Goal: Information Seeking & Learning: Learn about a topic

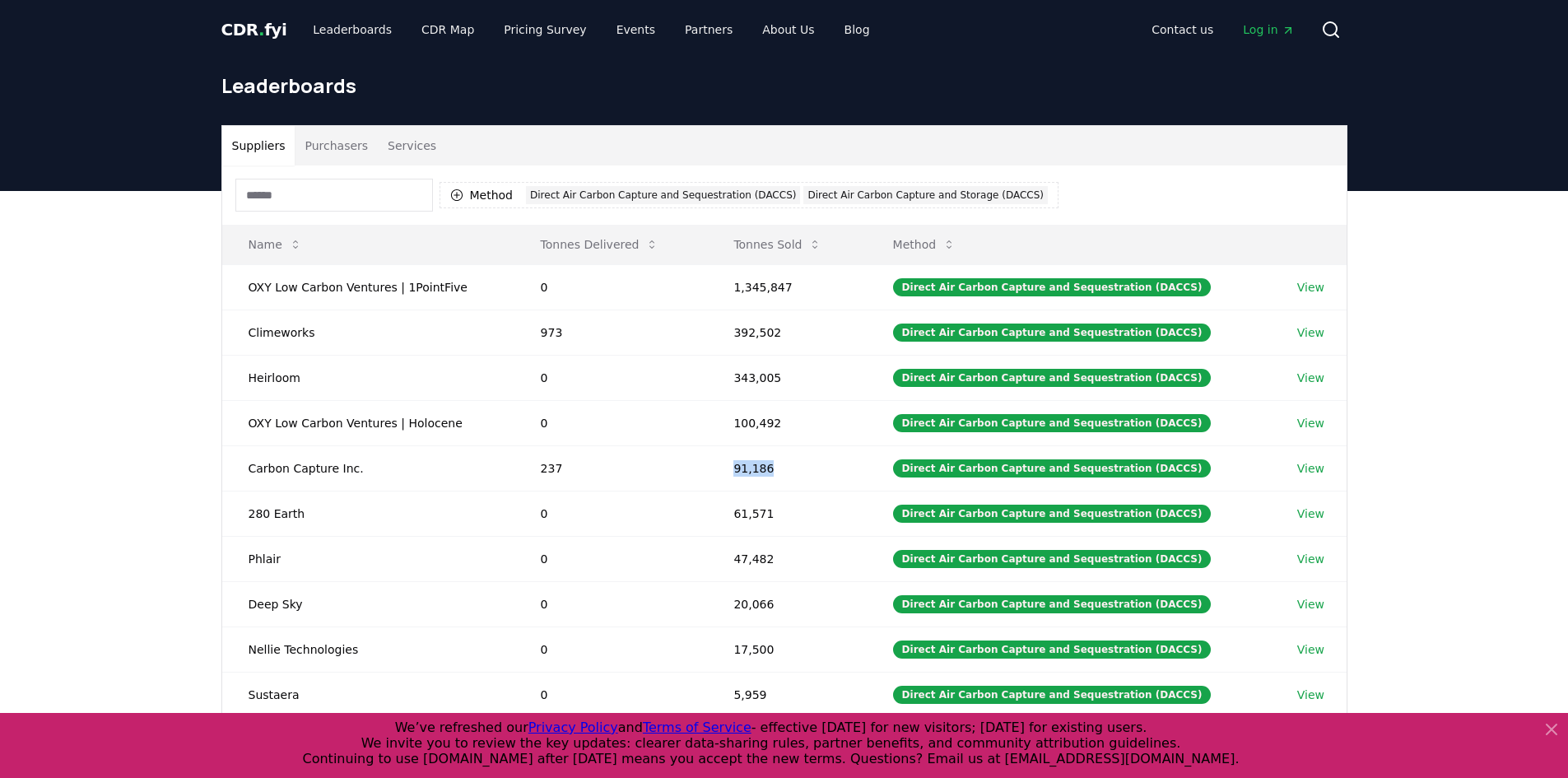
click at [265, 19] on span "CDR . fyi" at bounding box center [254, 29] width 65 height 19
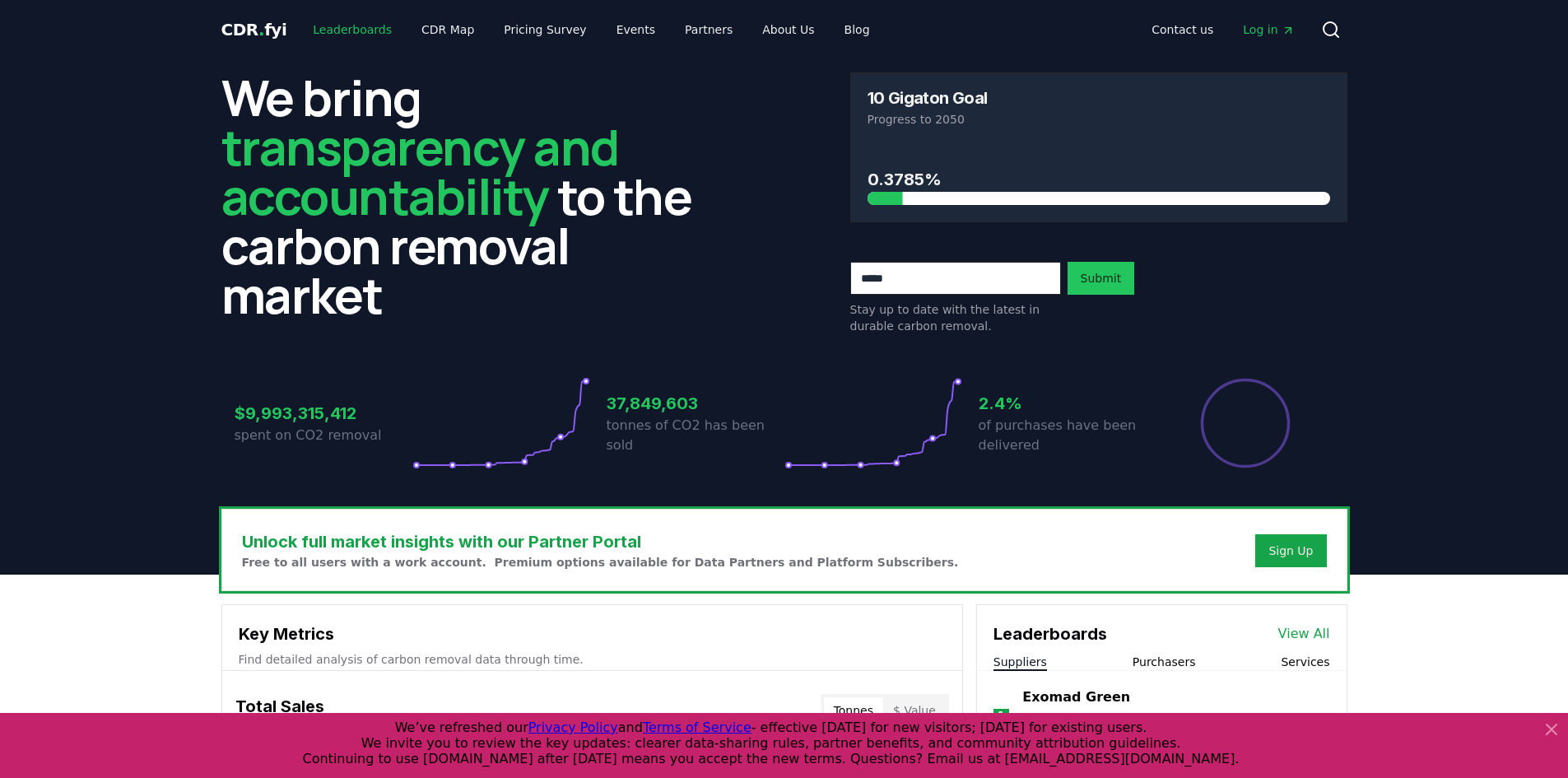
click at [358, 25] on link "Leaderboards" at bounding box center [352, 29] width 105 height 29
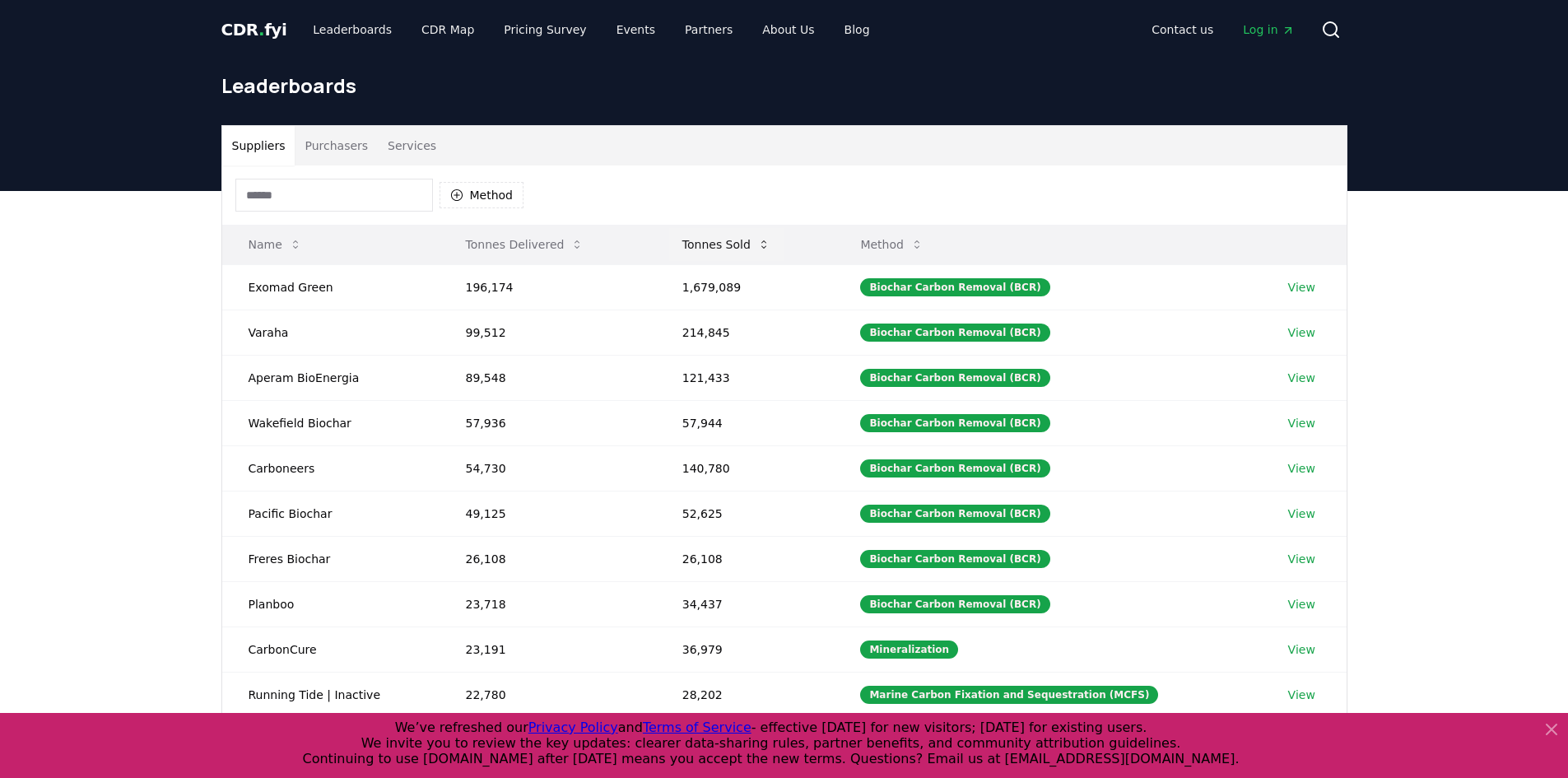
click at [726, 247] on button "Tonnes Sold" at bounding box center [726, 244] width 114 height 33
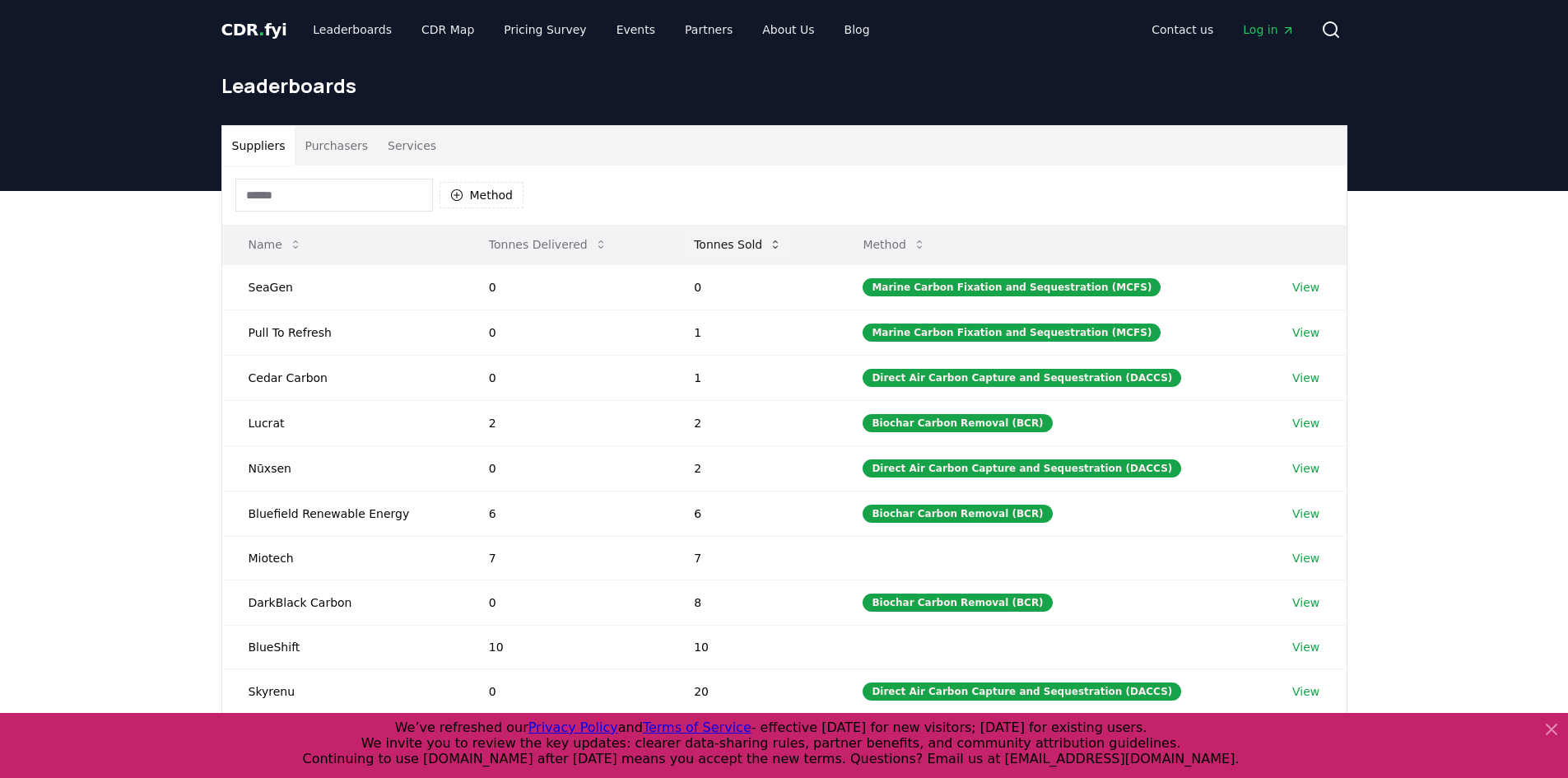
click at [726, 247] on button "Tonnes Sold" at bounding box center [737, 244] width 114 height 33
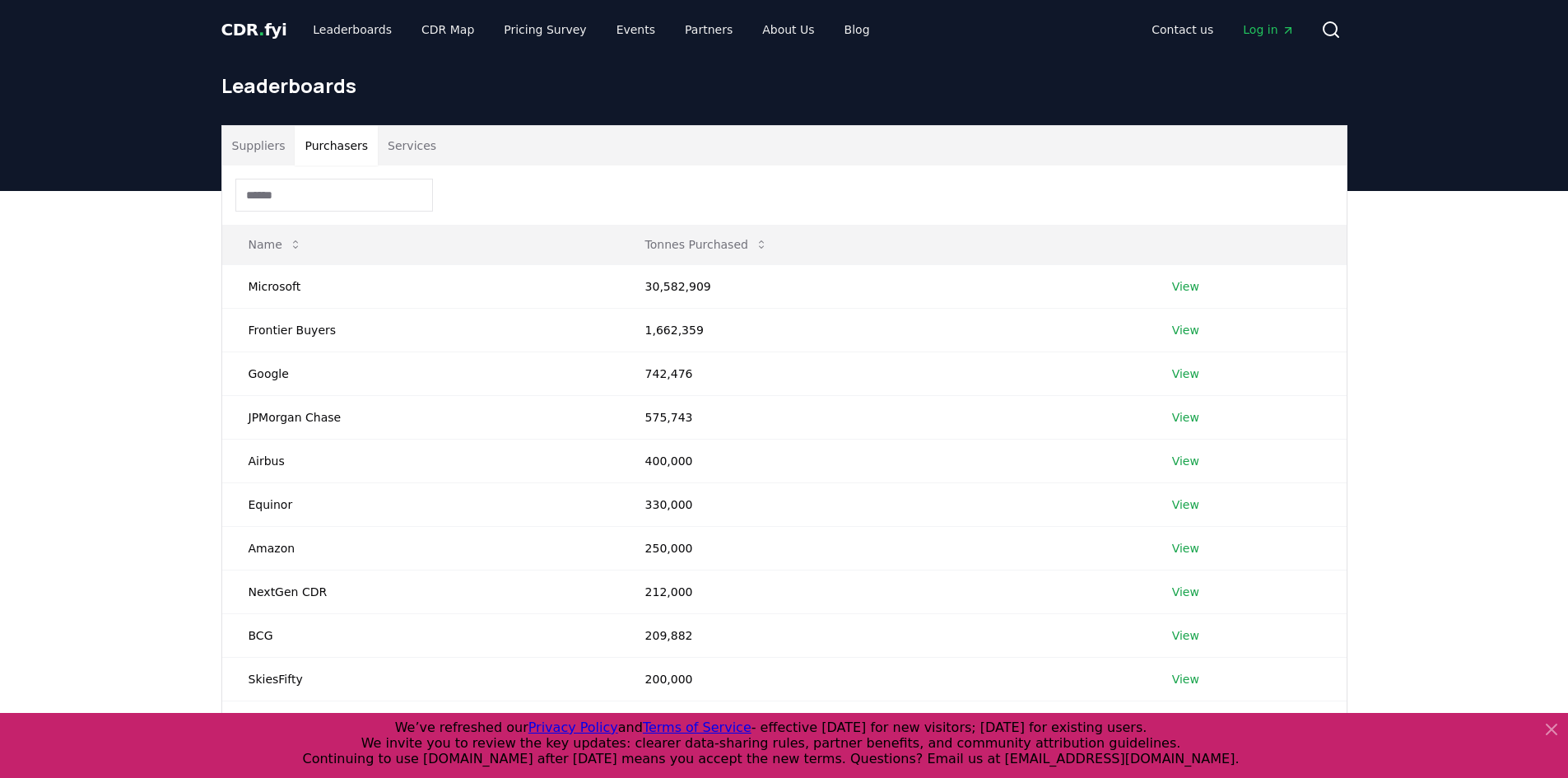
click at [323, 148] on button "Purchasers" at bounding box center [336, 145] width 83 height 40
click at [1182, 285] on link "View" at bounding box center [1186, 286] width 27 height 17
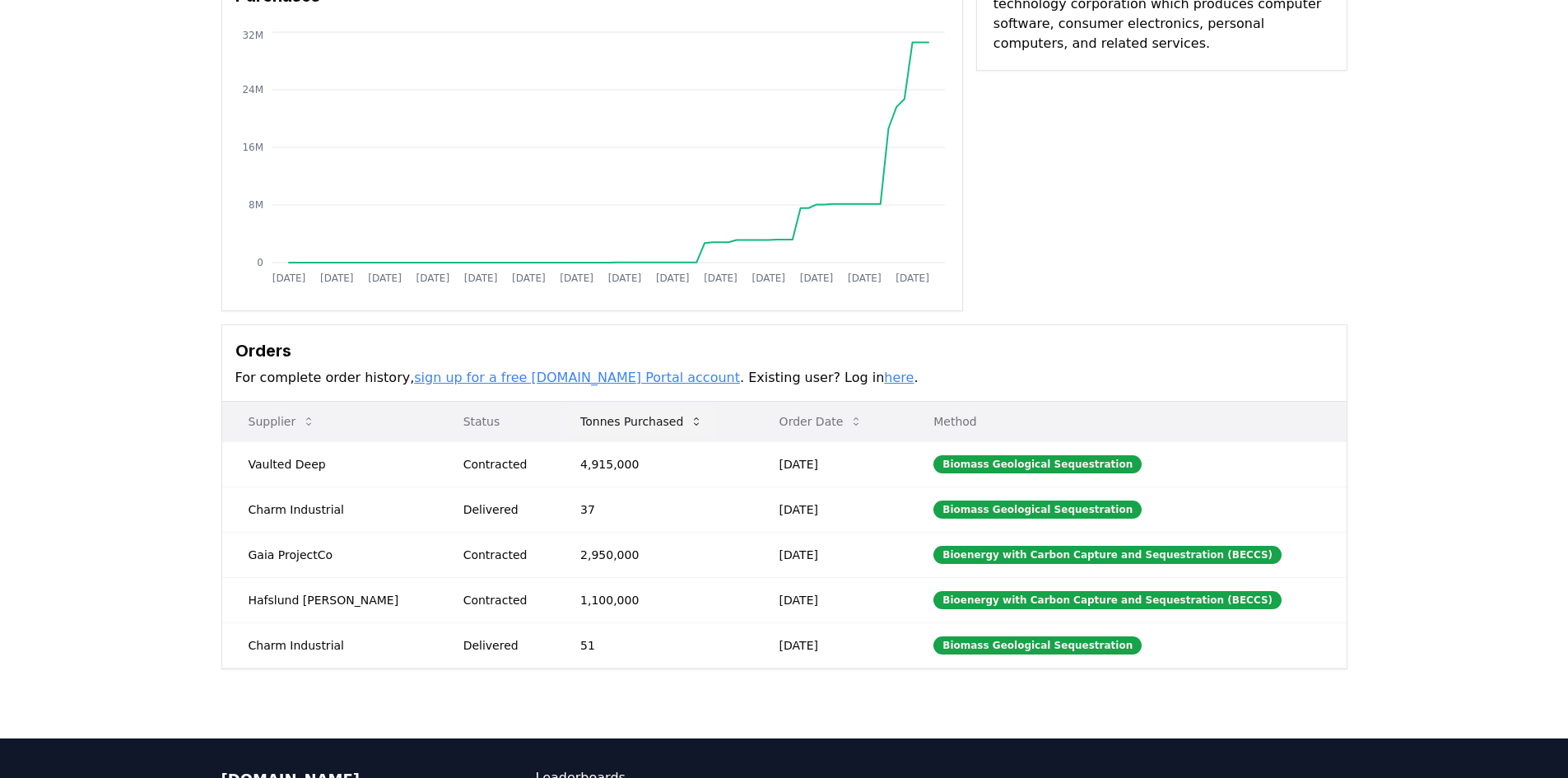
scroll to position [165, 0]
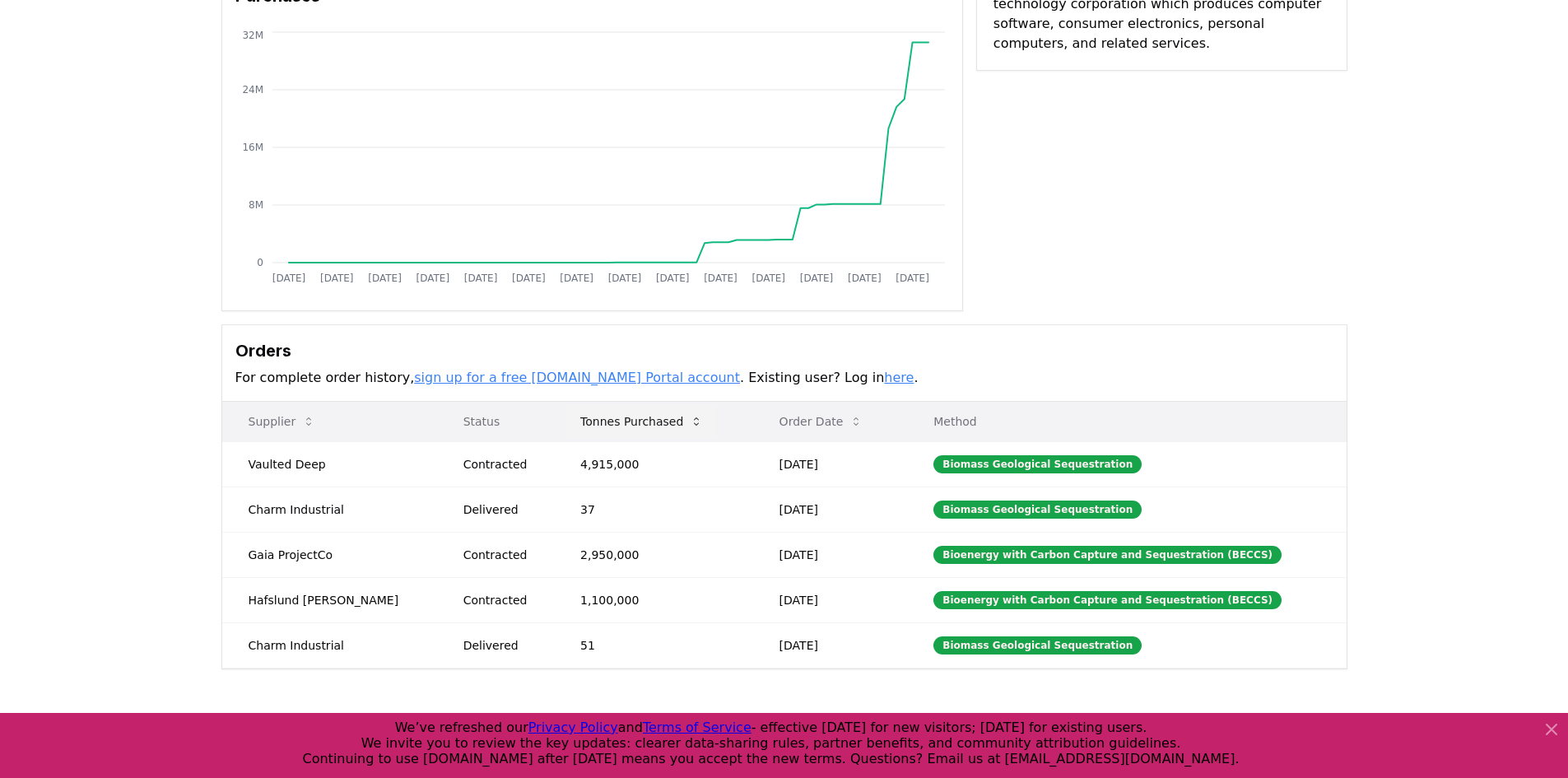
click at [615, 424] on button "Tonnes Purchased" at bounding box center [642, 421] width 149 height 33
click at [614, 426] on button "Tonnes Purchased" at bounding box center [642, 421] width 149 height 33
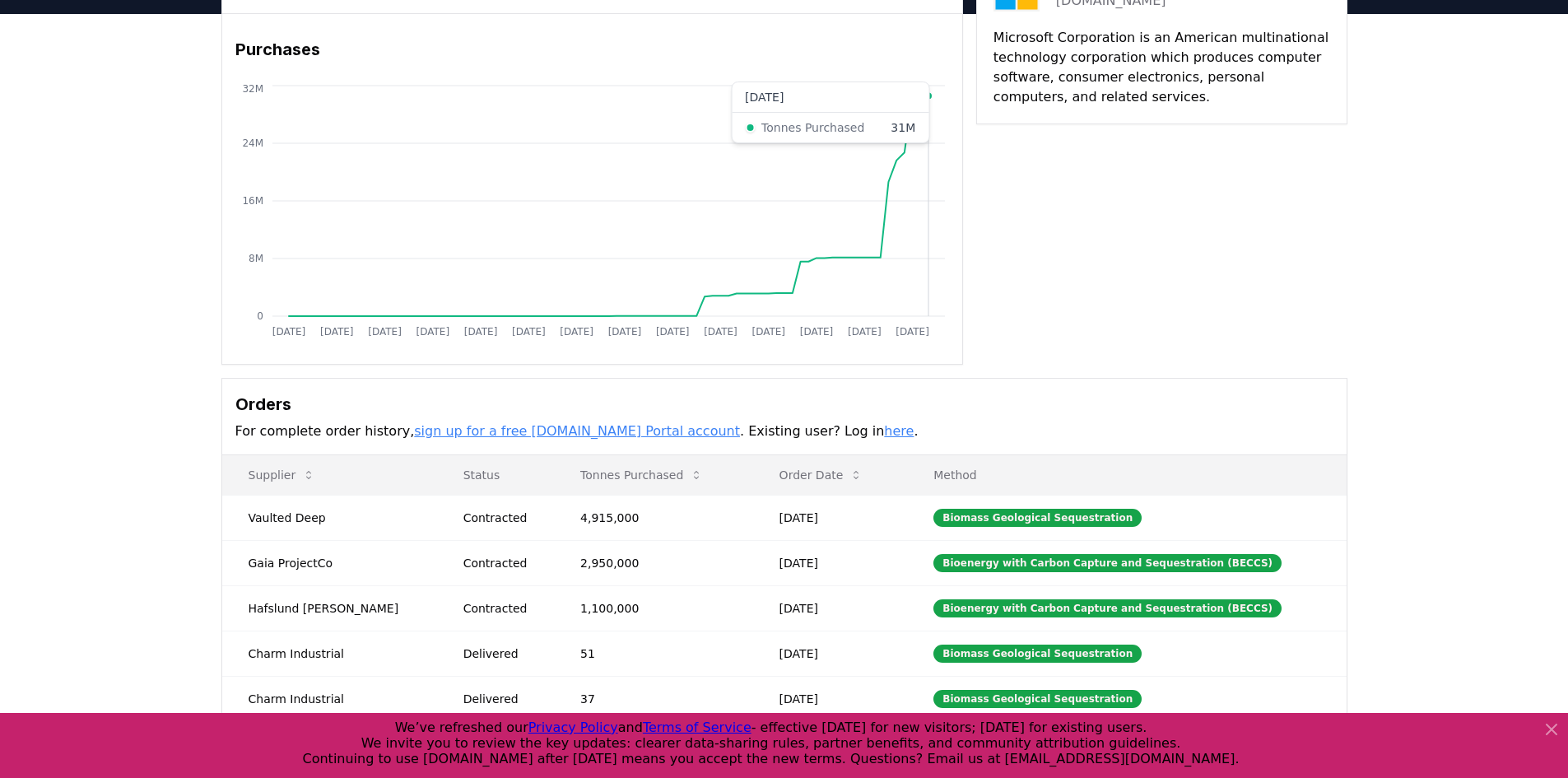
scroll to position [0, 0]
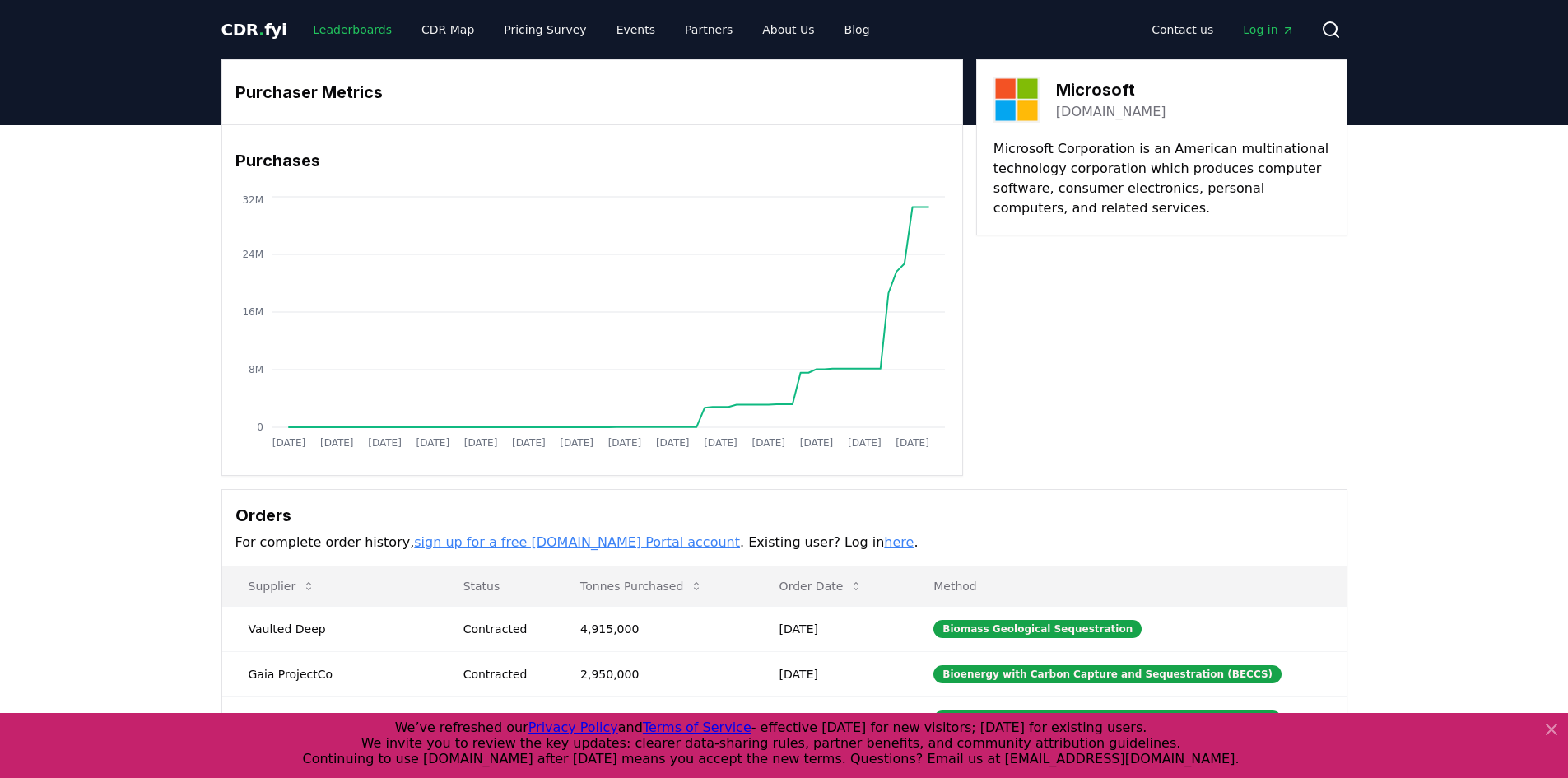
click at [360, 29] on link "Leaderboards" at bounding box center [352, 29] width 105 height 29
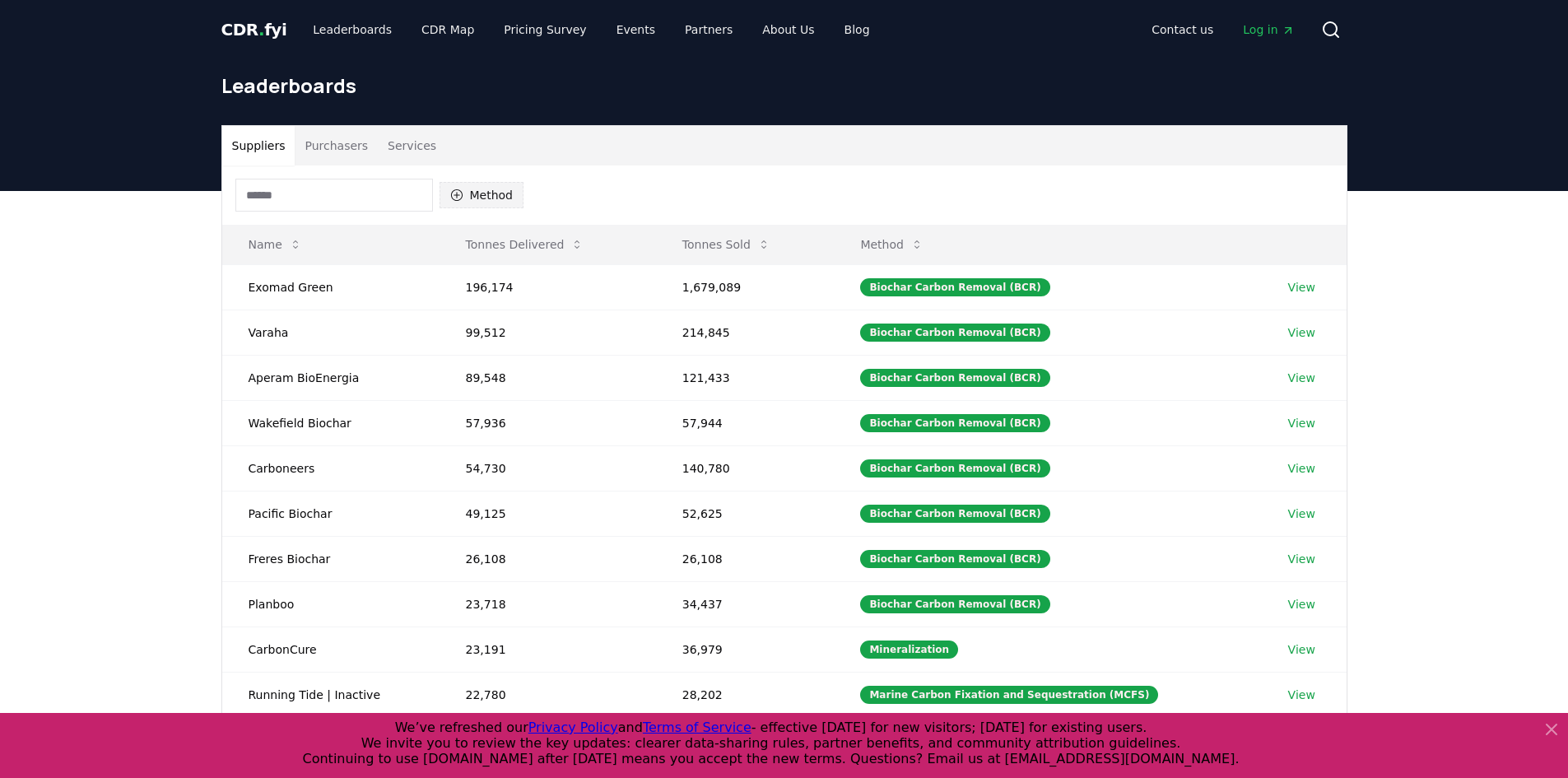
click at [505, 201] on button "Method" at bounding box center [482, 196] width 85 height 27
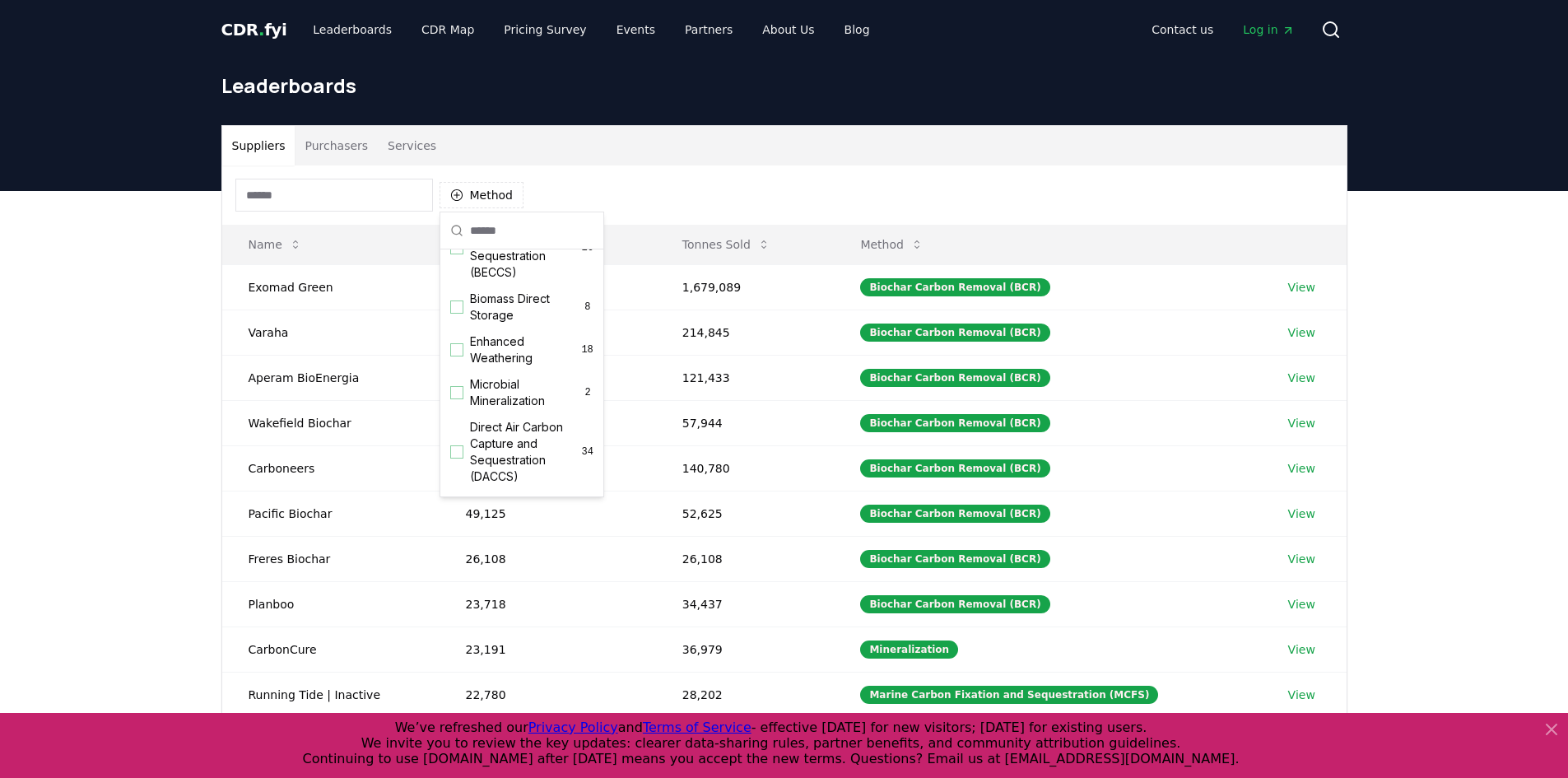
scroll to position [329, 0]
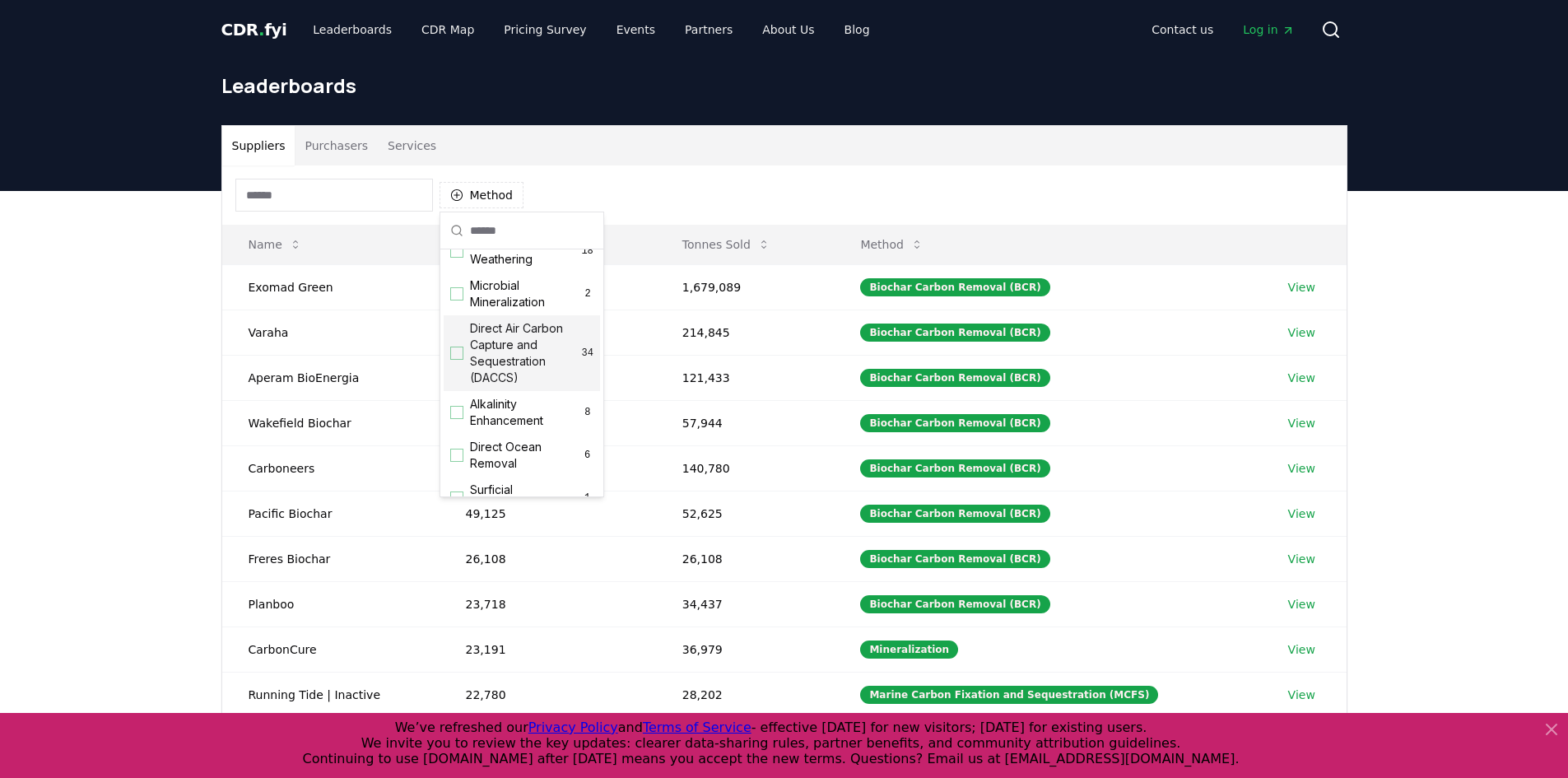
click at [523, 371] on span "Direct Air Carbon Capture and Sequestration (DACCS)" at bounding box center [526, 353] width 112 height 65
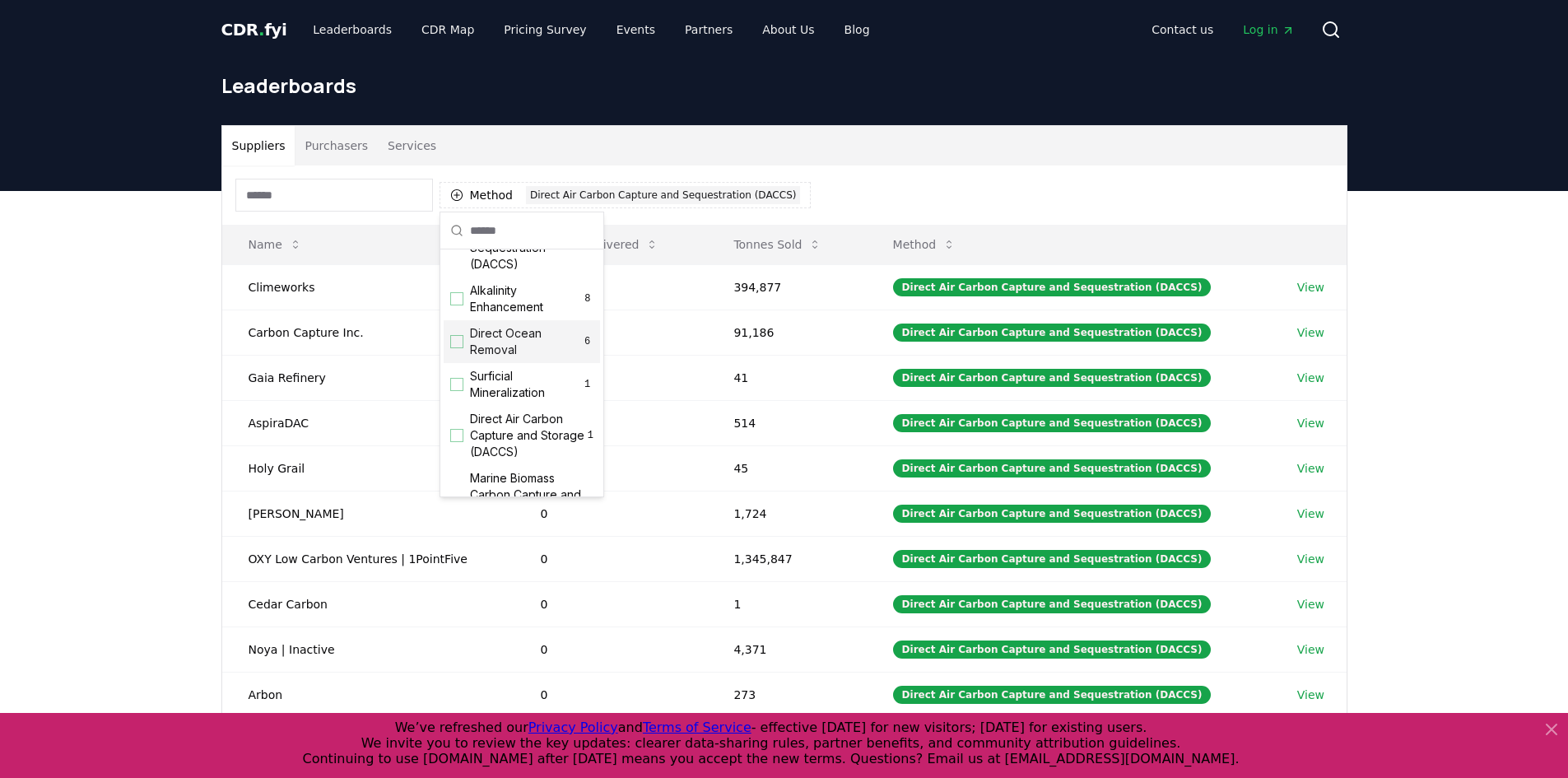
scroll to position [494, 0]
click at [521, 409] on span "Direct Air Carbon Capture and Storage (DACCS)" at bounding box center [528, 384] width 118 height 50
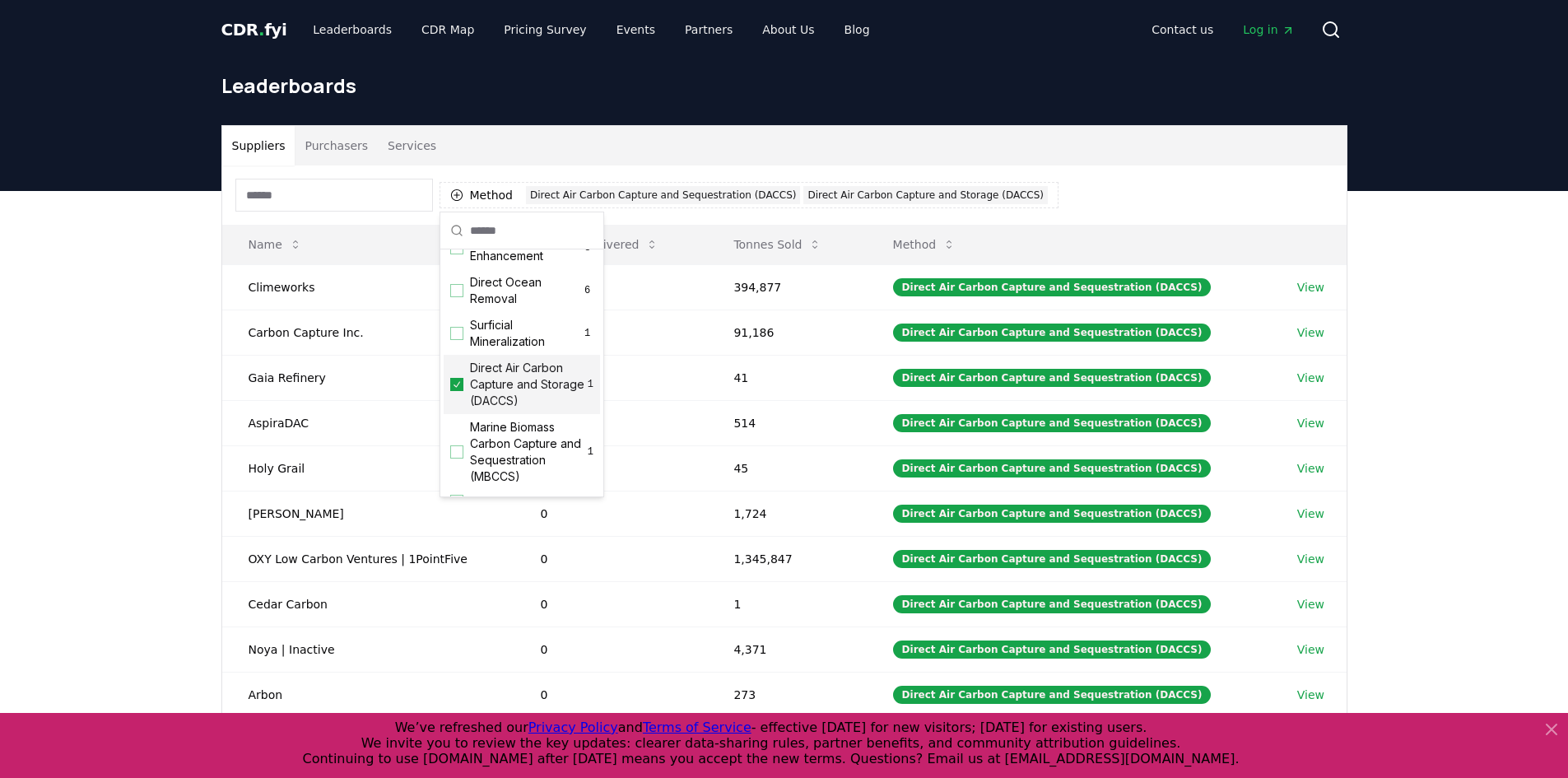
click at [934, 137] on div "Suppliers Purchasers Services" at bounding box center [784, 145] width 1125 height 40
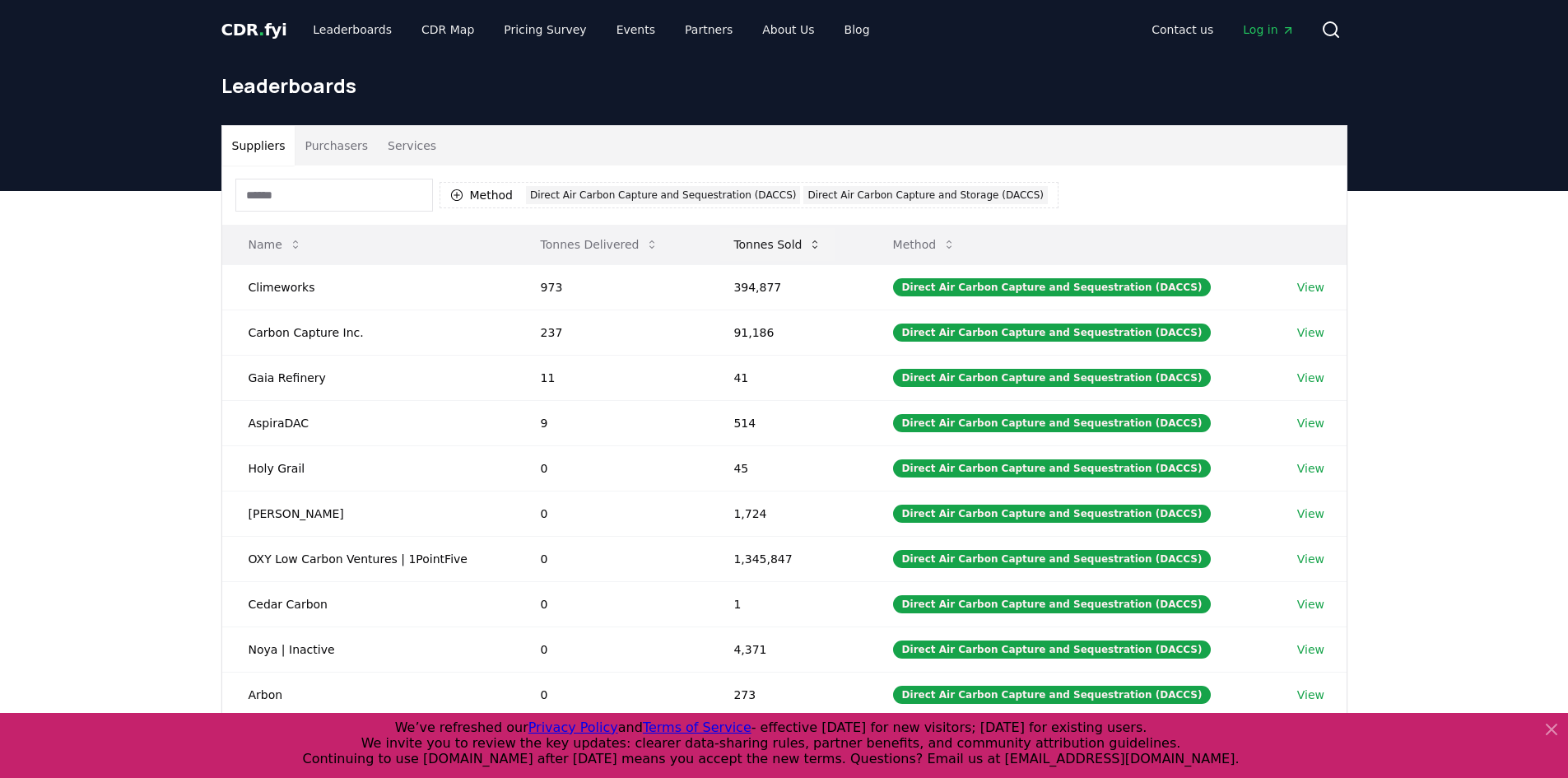
click at [805, 246] on button "Tonnes Sold" at bounding box center [777, 244] width 114 height 33
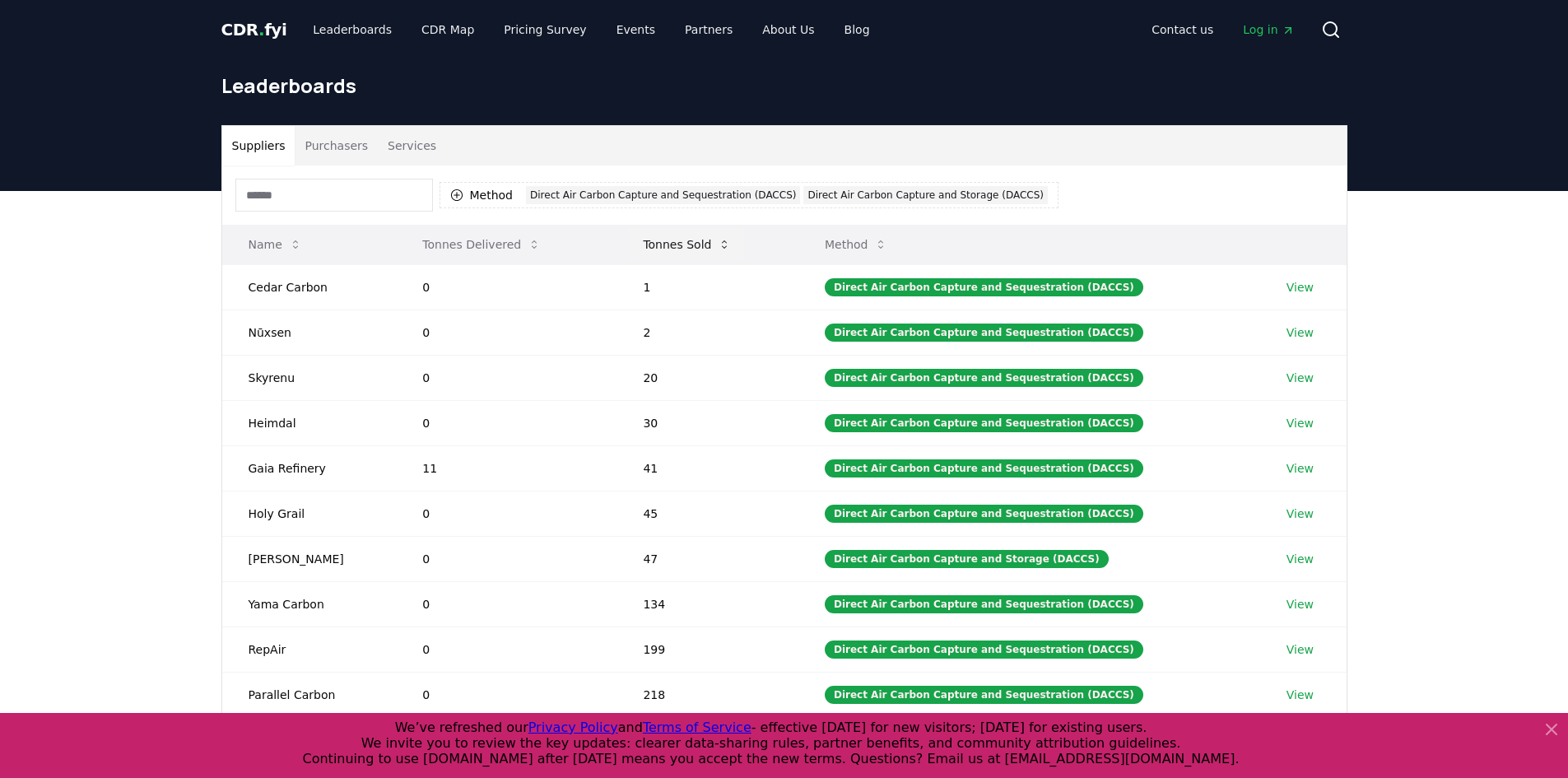
click at [674, 238] on button "Tonnes Sold" at bounding box center [687, 244] width 114 height 33
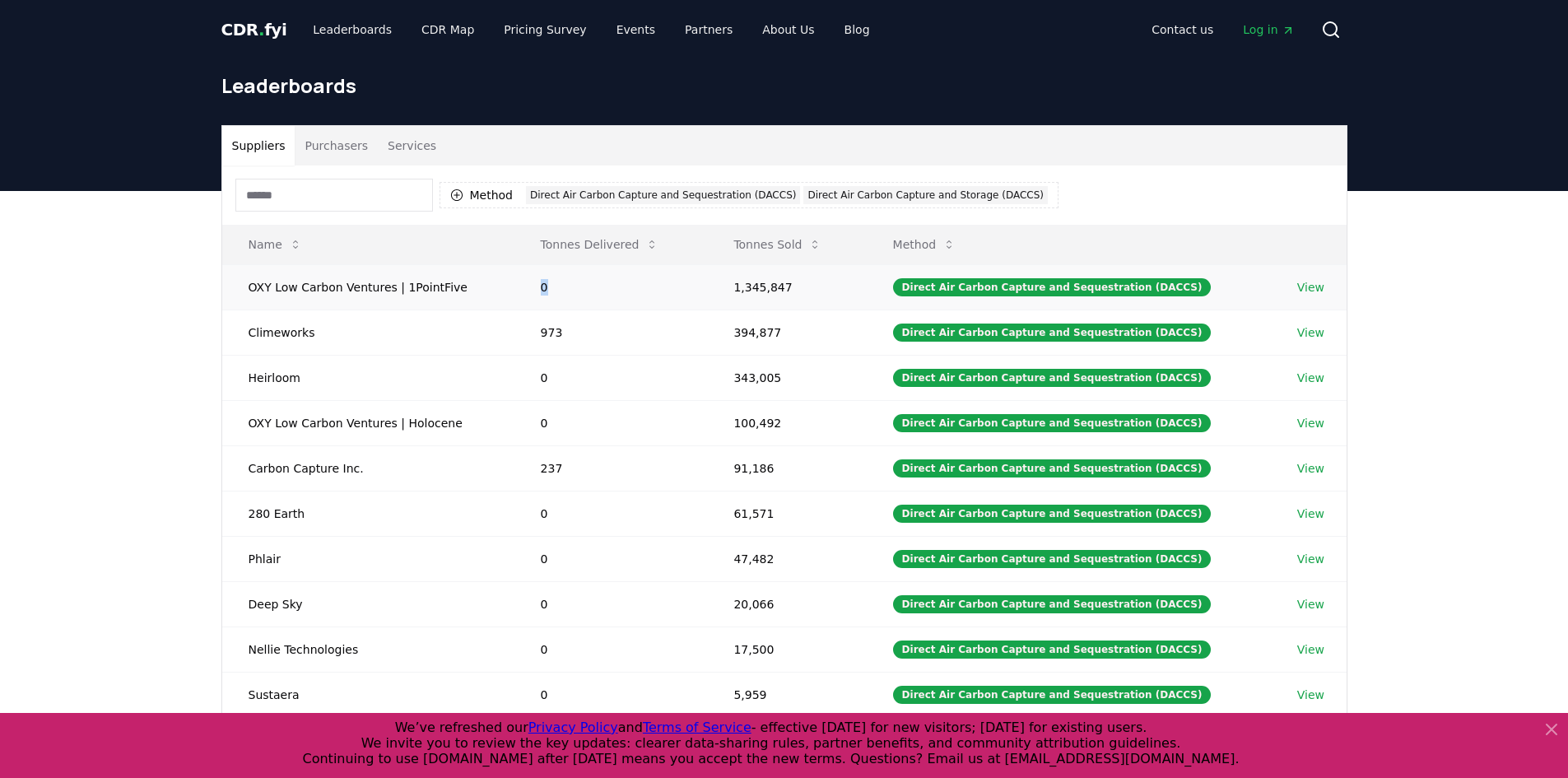
drag, startPoint x: 555, startPoint y: 293, endPoint x: 534, endPoint y: 291, distance: 21.1
click at [534, 291] on td "0" at bounding box center [611, 287] width 194 height 45
drag, startPoint x: 791, startPoint y: 336, endPoint x: 726, endPoint y: 338, distance: 65.0
click at [726, 338] on td "394,877" at bounding box center [787, 332] width 159 height 45
drag, startPoint x: 573, startPoint y: 335, endPoint x: 519, endPoint y: 335, distance: 54.0
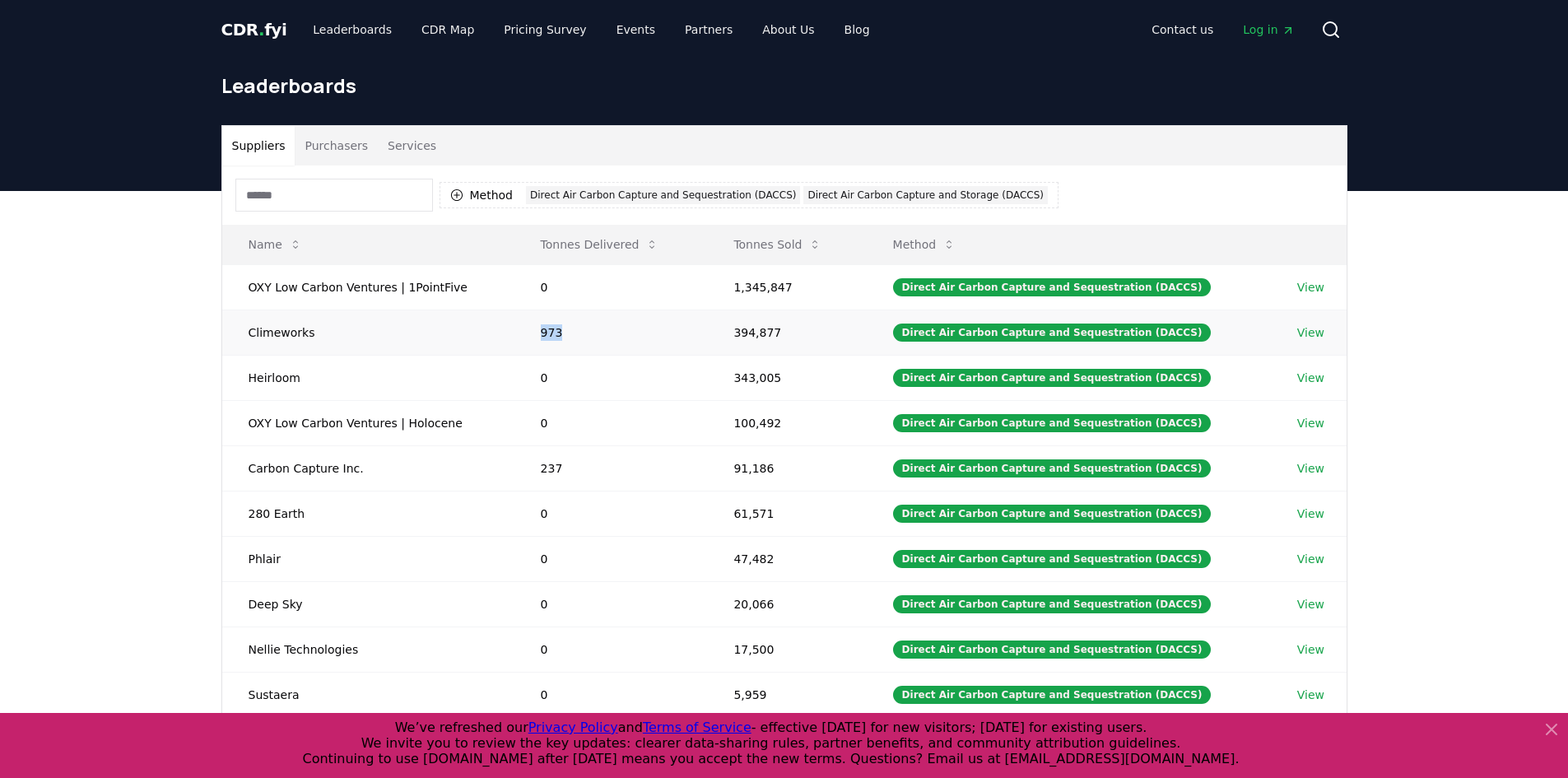
click at [519, 335] on td "973" at bounding box center [611, 332] width 194 height 45
drag, startPoint x: 782, startPoint y: 471, endPoint x: 713, endPoint y: 474, distance: 69.1
click at [713, 474] on tr "Carbon Capture Inc. 237 91,186 Direct Air Carbon Capture and Sequestration (DAC…" at bounding box center [784, 467] width 1125 height 45
drag, startPoint x: 784, startPoint y: 333, endPoint x: 745, endPoint y: 329, distance: 39.2
click at [745, 329] on td "394,877" at bounding box center [787, 332] width 159 height 45
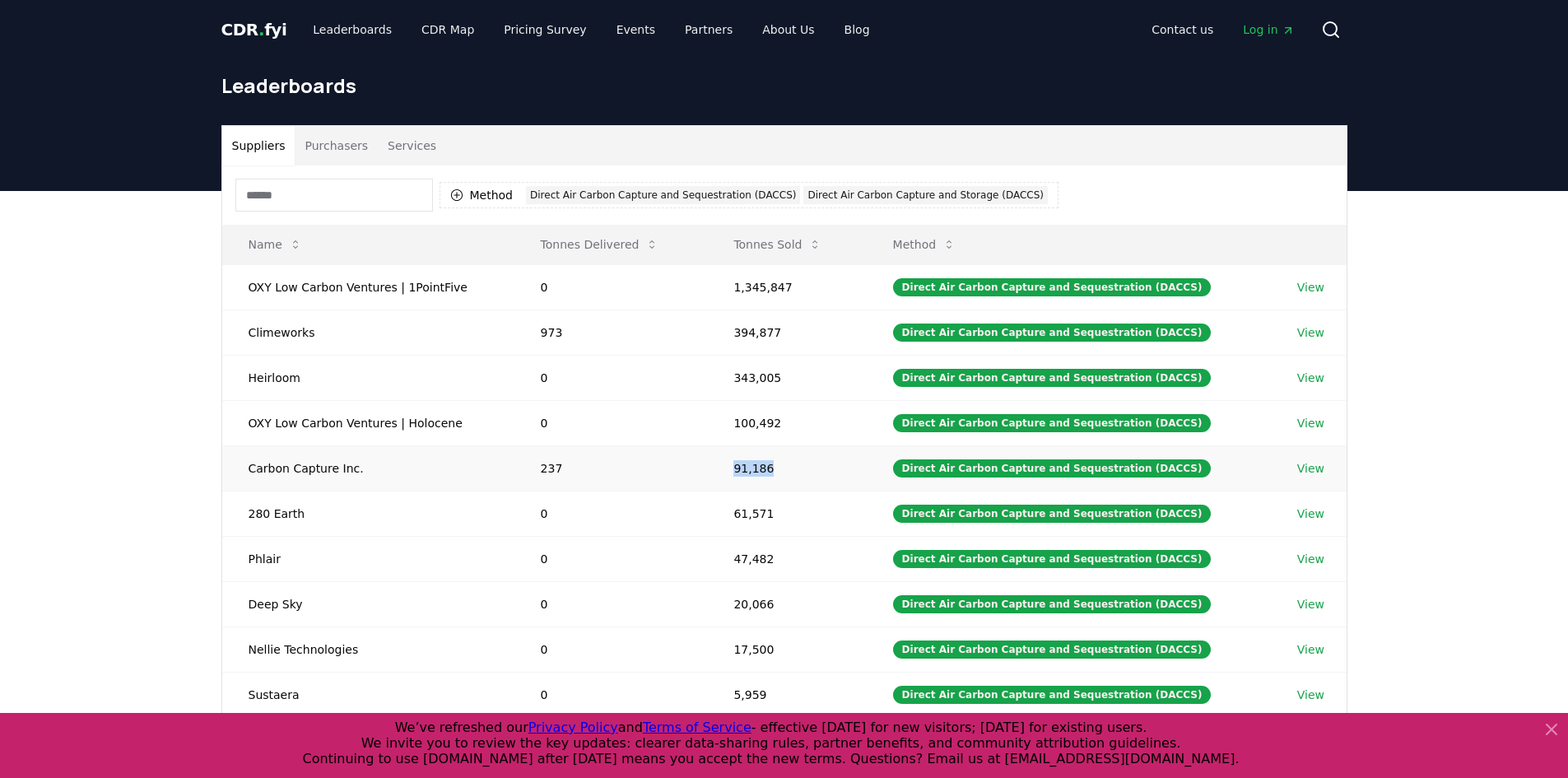
drag, startPoint x: 774, startPoint y: 474, endPoint x: 742, endPoint y: 472, distance: 32.1
click at [742, 472] on td "91,186" at bounding box center [787, 467] width 159 height 45
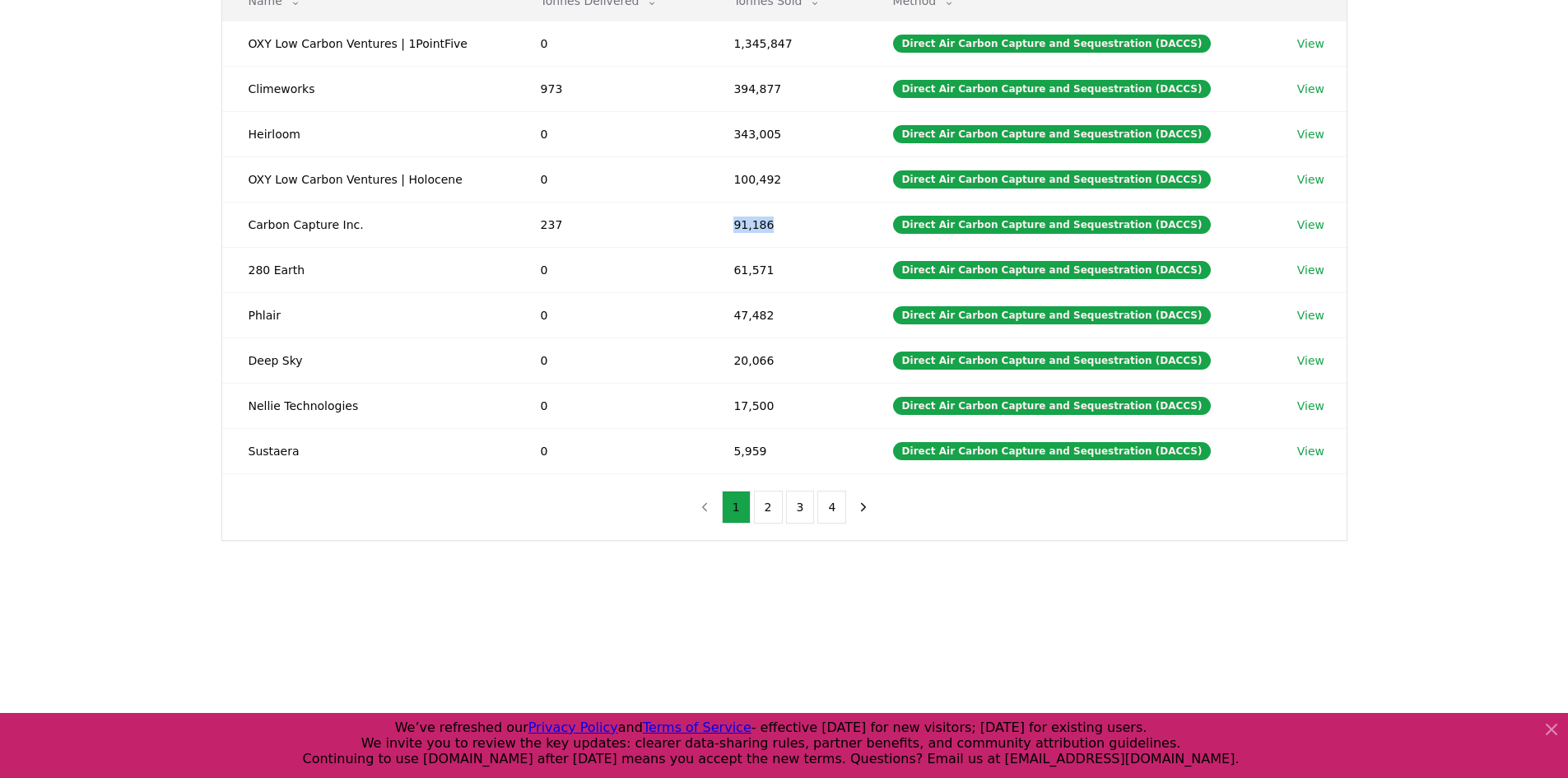
scroll to position [247, 0]
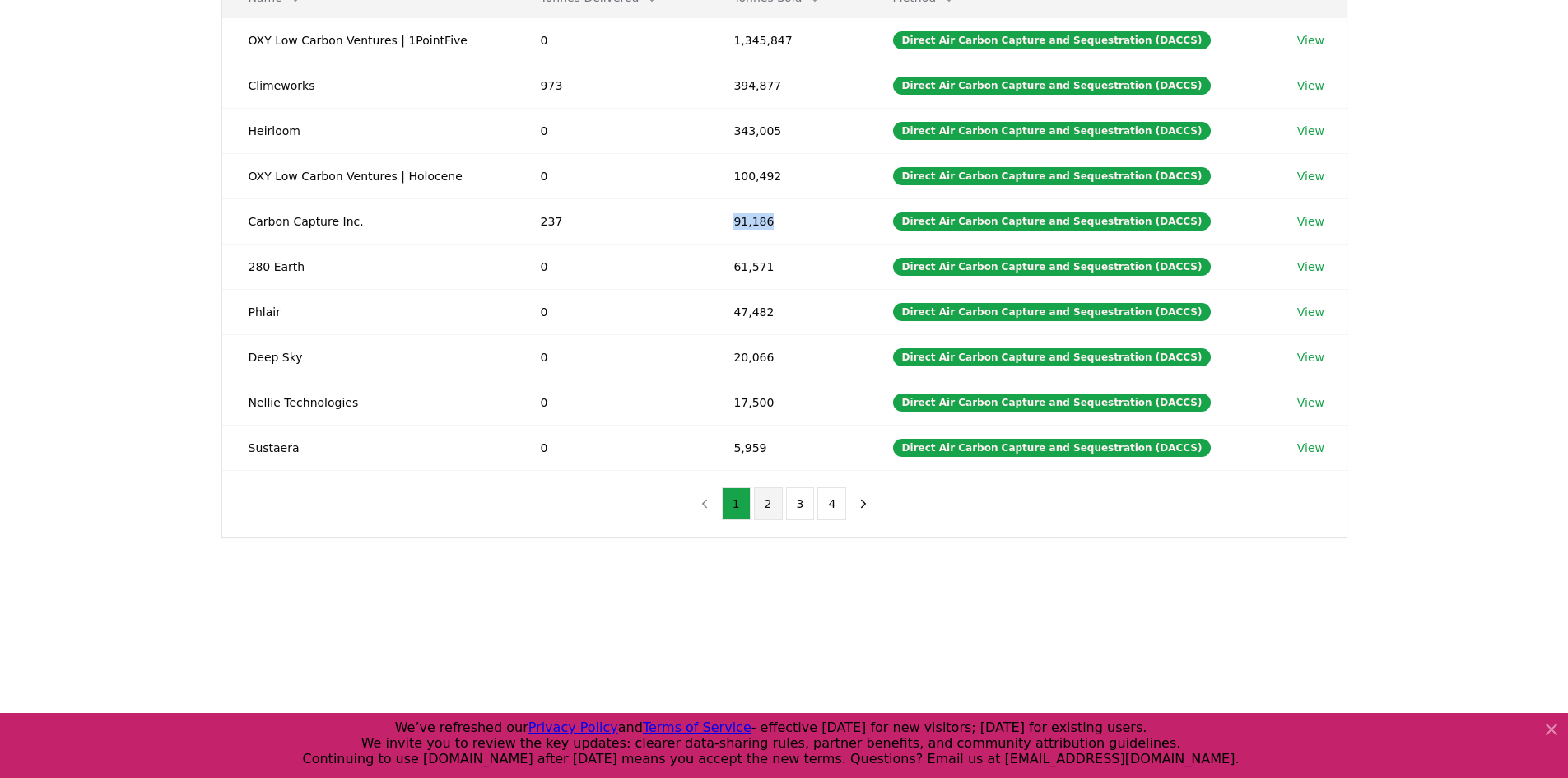
click at [766, 505] on button "2" at bounding box center [768, 504] width 29 height 33
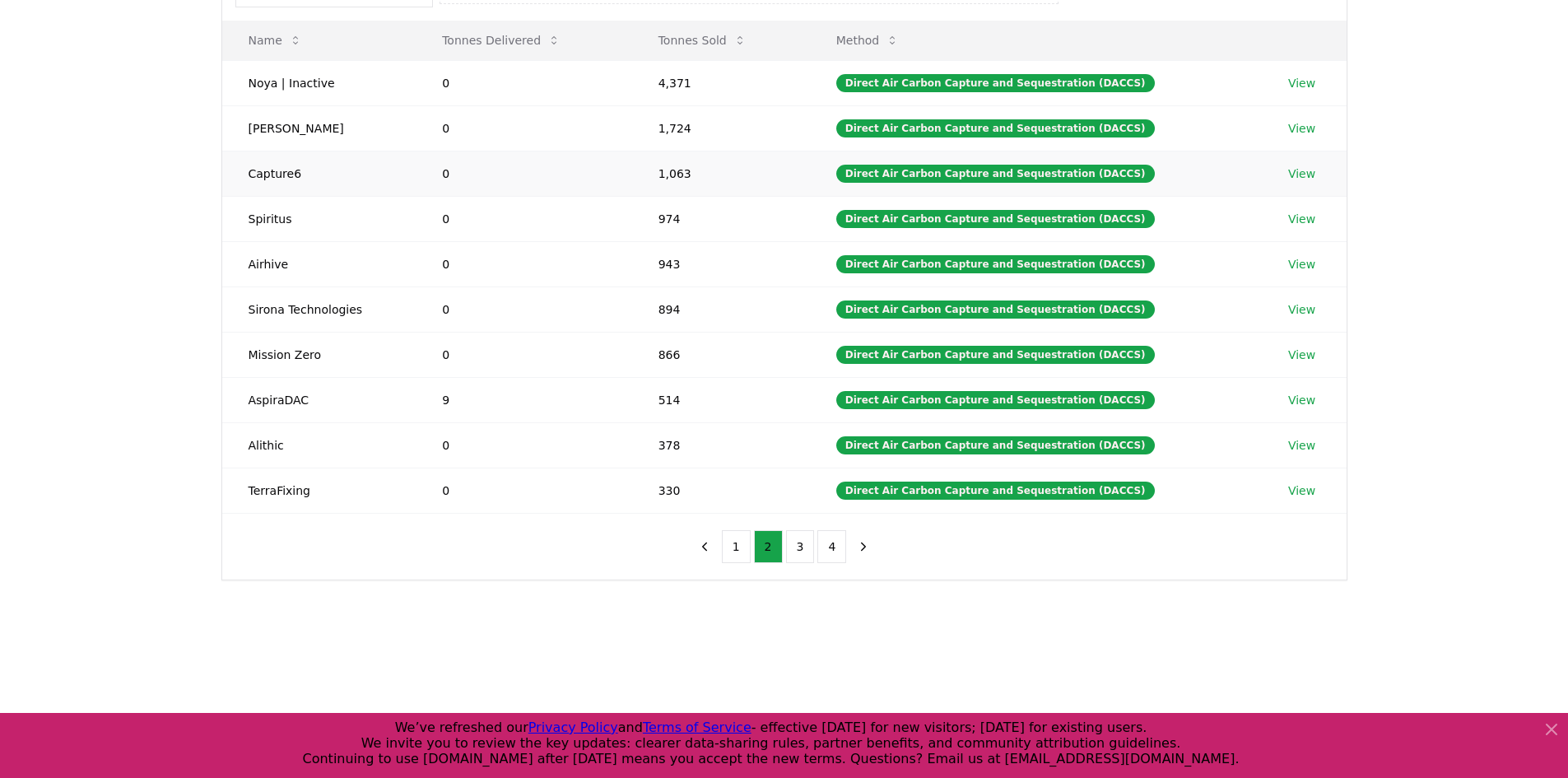
scroll to position [165, 0]
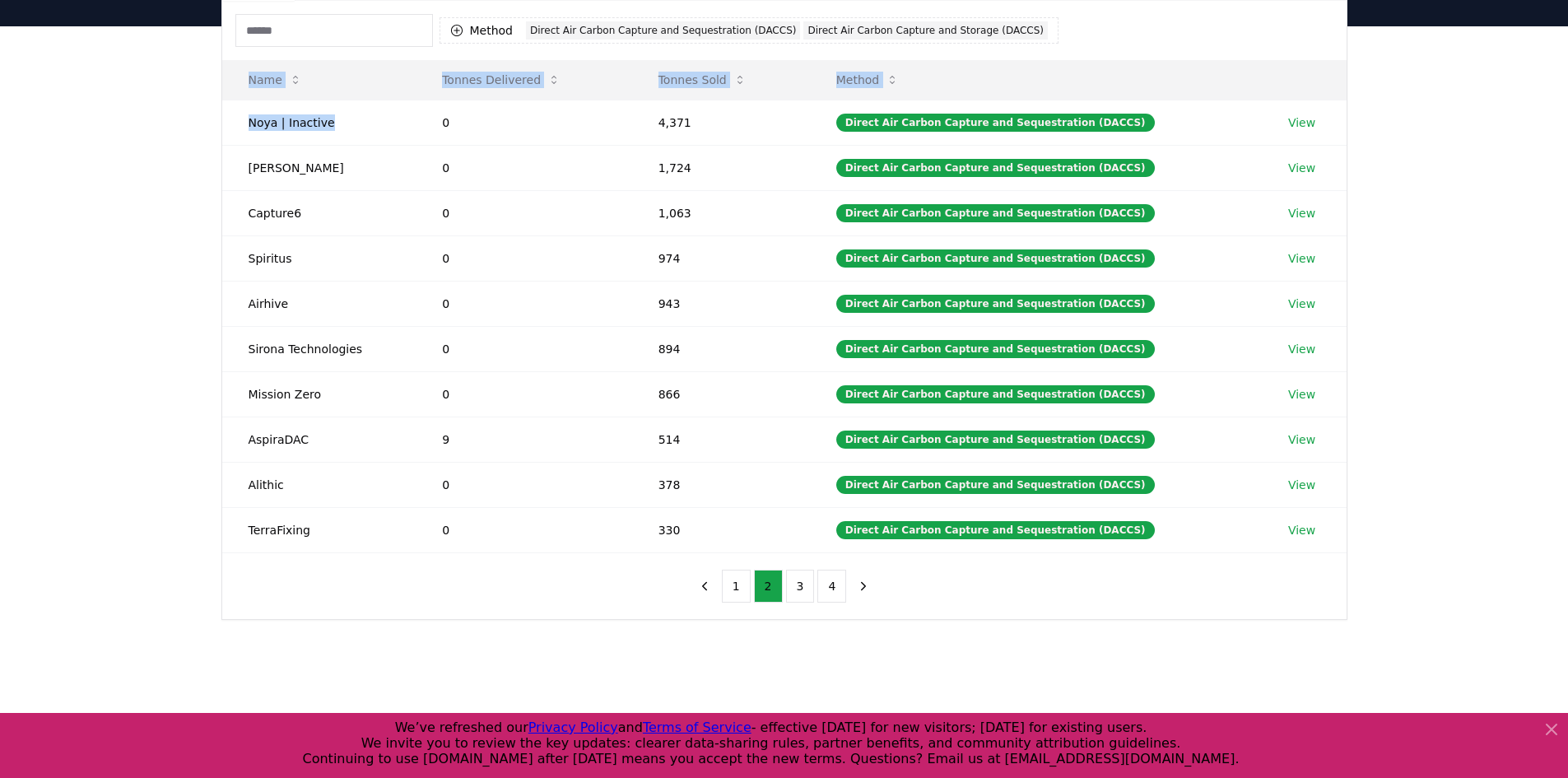
drag, startPoint x: 332, startPoint y: 125, endPoint x: 208, endPoint y: 122, distance: 124.0
click at [208, 122] on div "Suppliers Purchasers Services Method 2 Direct Air Carbon Capture and Sequestrat…" at bounding box center [784, 289] width 1152 height 659
click at [420, 163] on td "0" at bounding box center [524, 167] width 217 height 45
drag, startPoint x: 357, startPoint y: 171, endPoint x: 242, endPoint y: 171, distance: 115.0
click at [242, 171] on td "[PERSON_NAME]" at bounding box center [319, 167] width 195 height 45
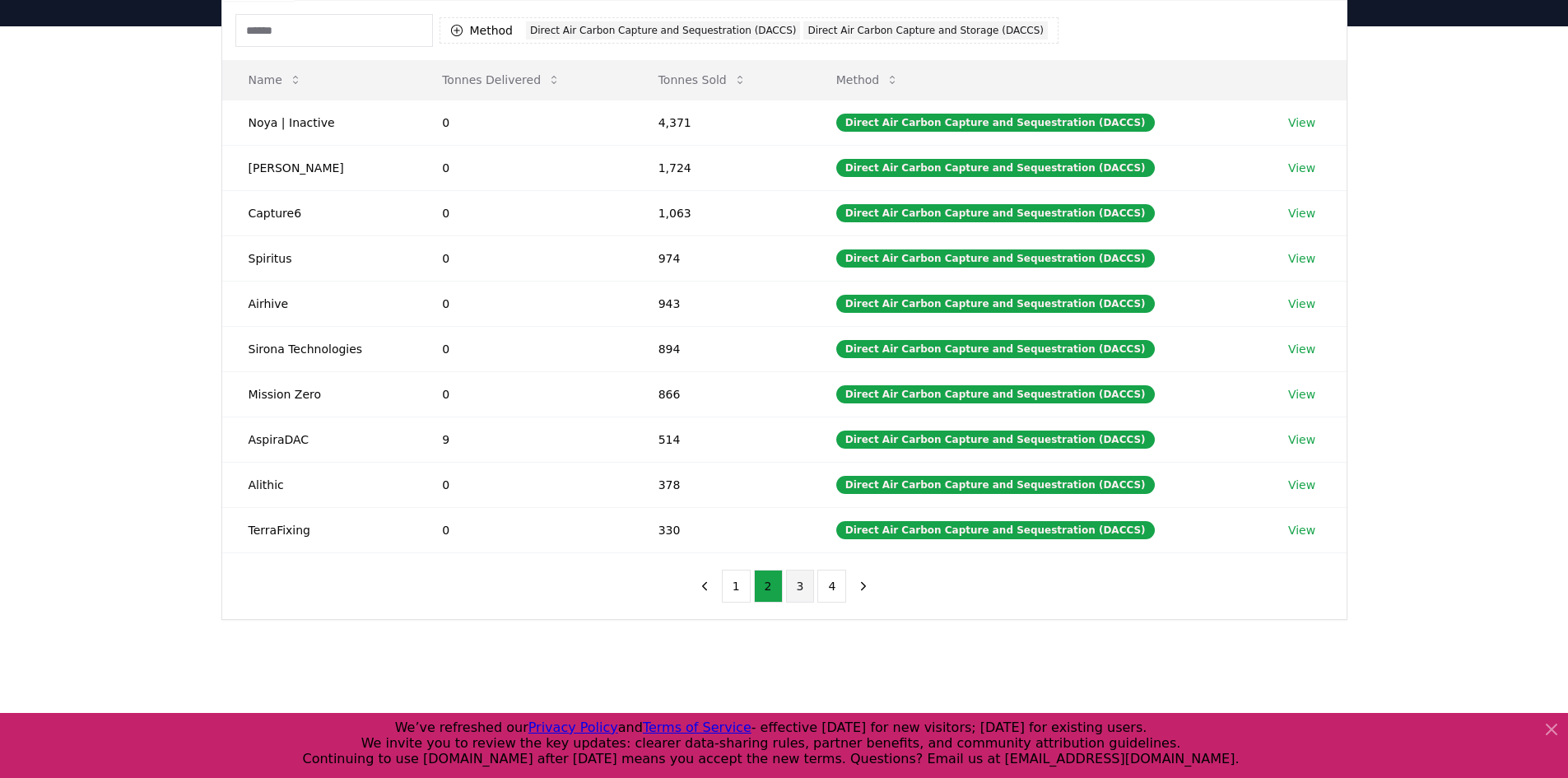
click at [790, 593] on button "3" at bounding box center [800, 586] width 29 height 33
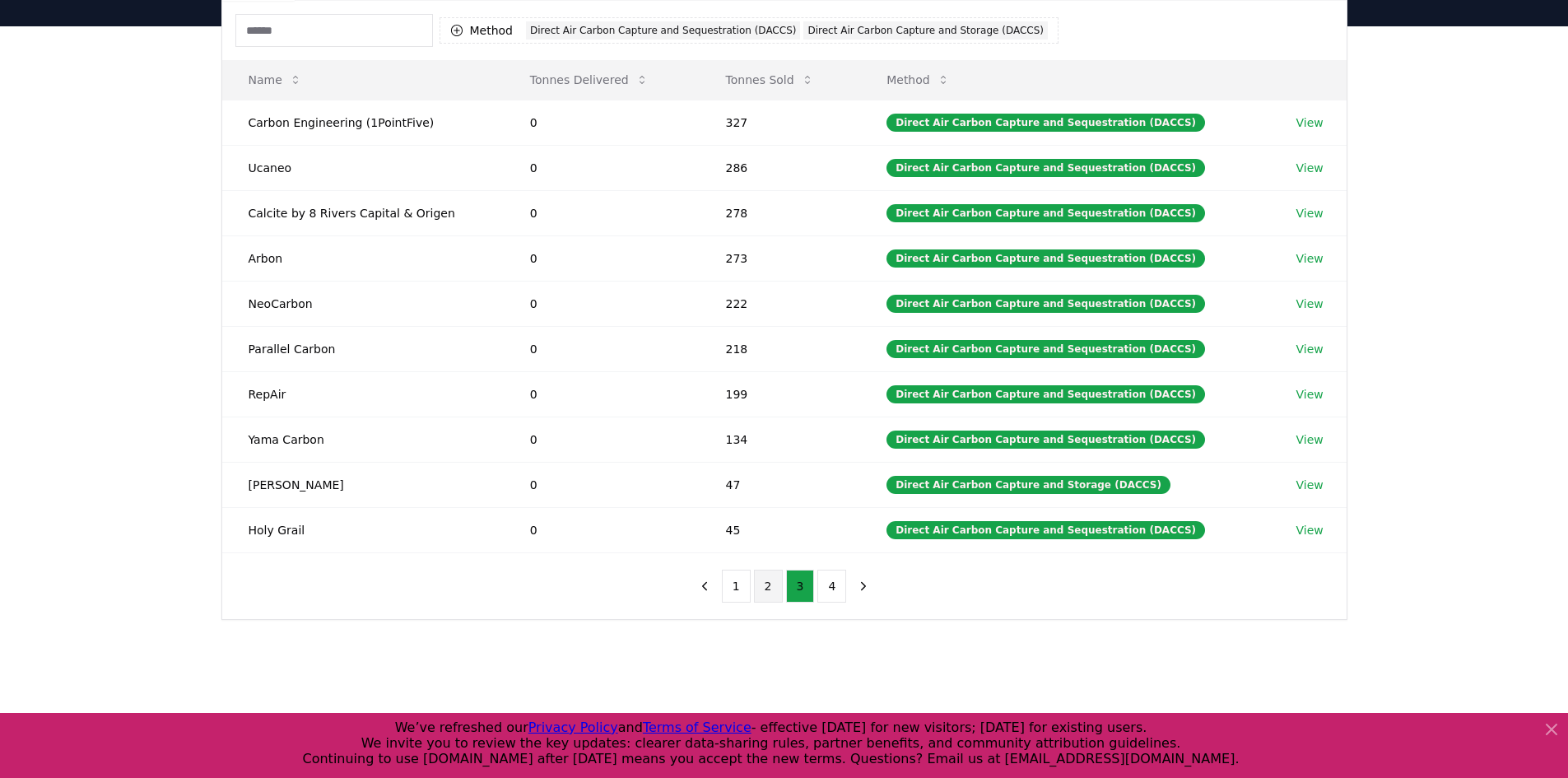
click at [772, 595] on button "2" at bounding box center [768, 586] width 29 height 33
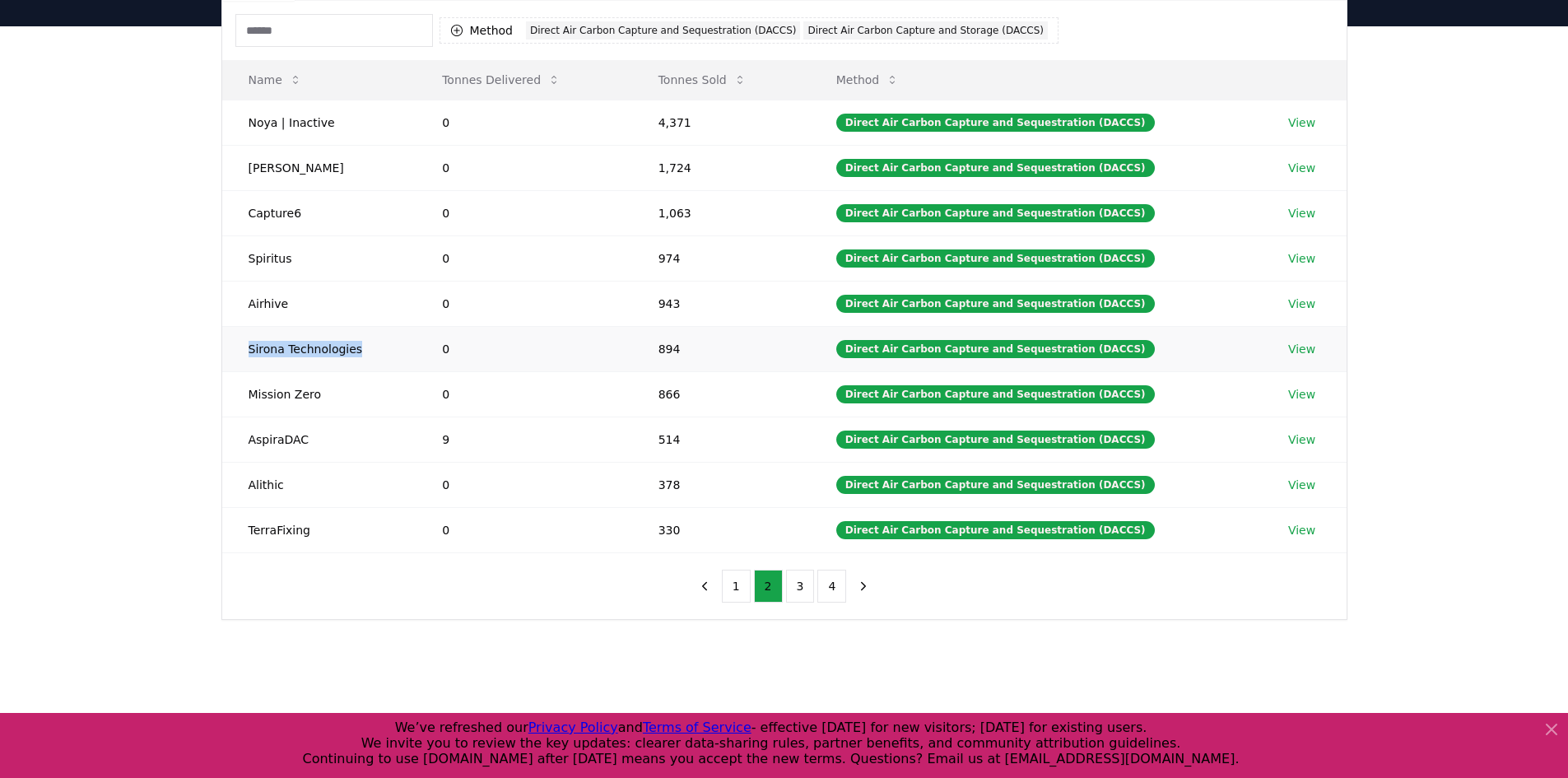
drag, startPoint x: 359, startPoint y: 349, endPoint x: 246, endPoint y: 344, distance: 113.1
click at [246, 344] on td "Sirona Technologies" at bounding box center [319, 348] width 195 height 45
click at [741, 596] on button "1" at bounding box center [736, 586] width 29 height 33
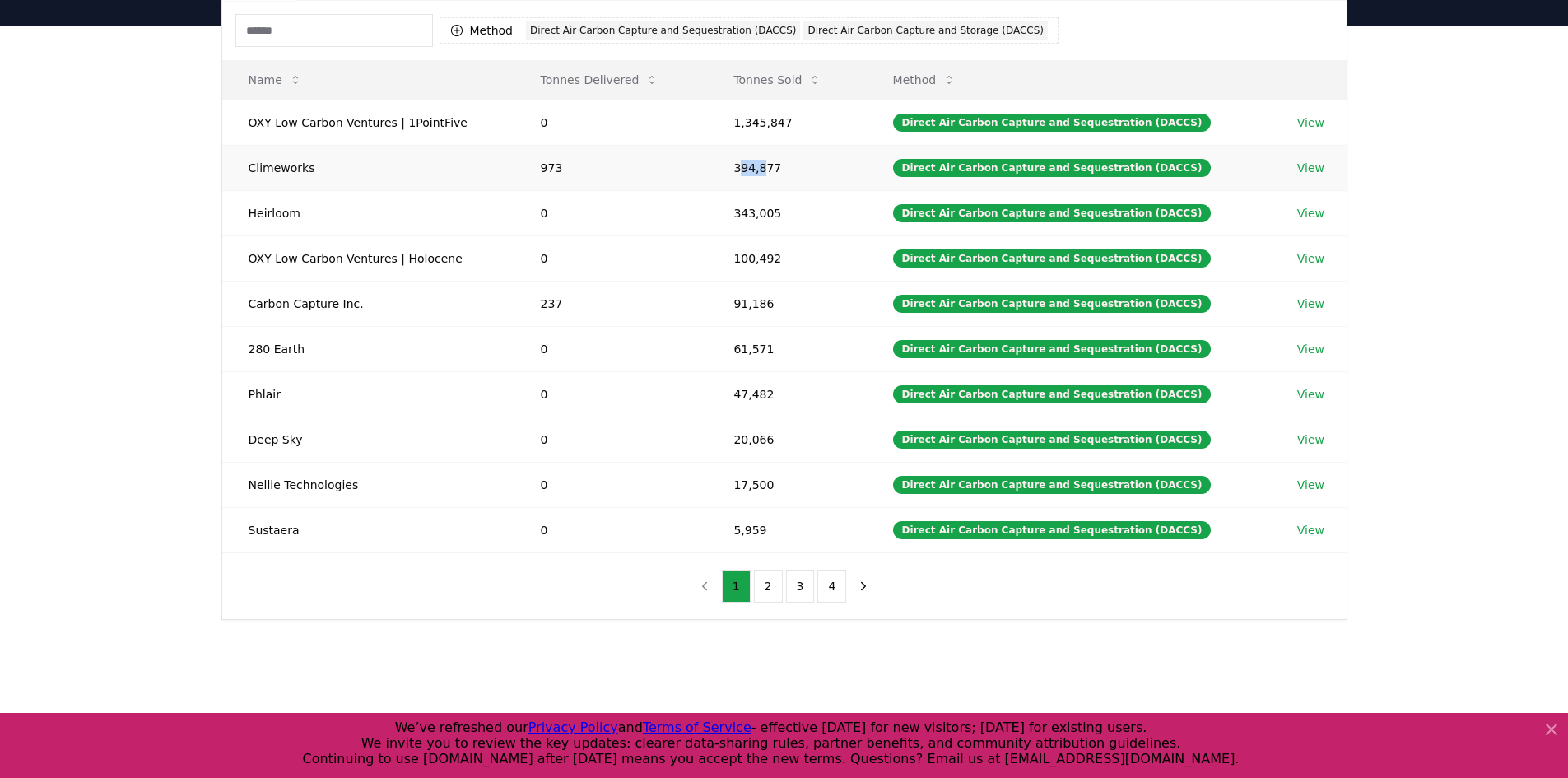
drag, startPoint x: 772, startPoint y: 173, endPoint x: 746, endPoint y: 174, distance: 26.0
click at [746, 174] on td "394,877" at bounding box center [787, 167] width 159 height 45
drag, startPoint x: 778, startPoint y: 304, endPoint x: 737, endPoint y: 308, distance: 41.2
click at [737, 308] on td "91,186" at bounding box center [787, 303] width 159 height 45
drag, startPoint x: 785, startPoint y: 170, endPoint x: 714, endPoint y: 166, distance: 71.1
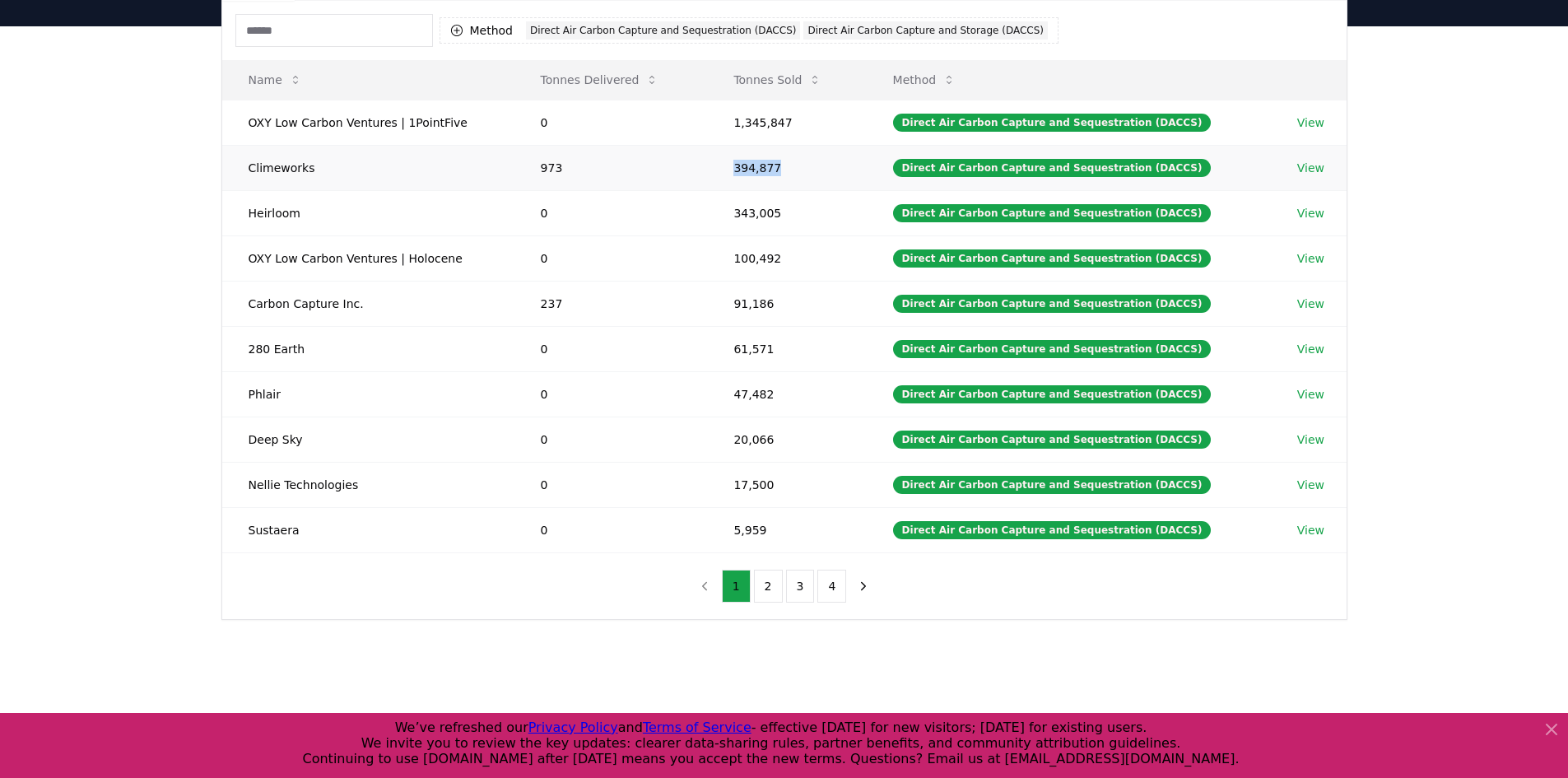
click at [714, 166] on tr "Climeworks 973 394,877 Direct Air Carbon Capture and Sequestration (DACCS) View" at bounding box center [784, 167] width 1125 height 45
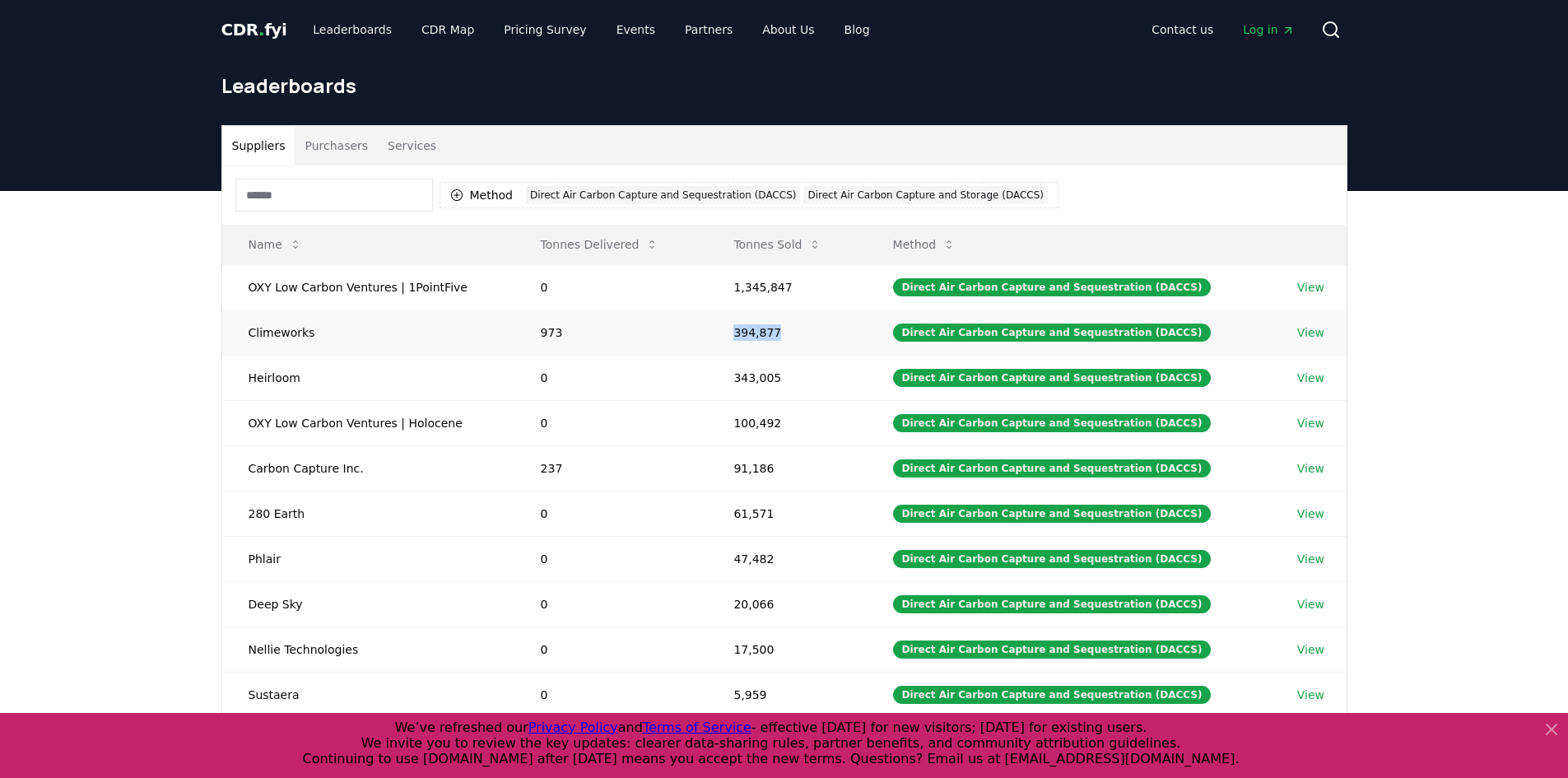
click at [1308, 329] on link "View" at bounding box center [1311, 332] width 27 height 17
click at [1311, 337] on link "View" at bounding box center [1311, 332] width 27 height 17
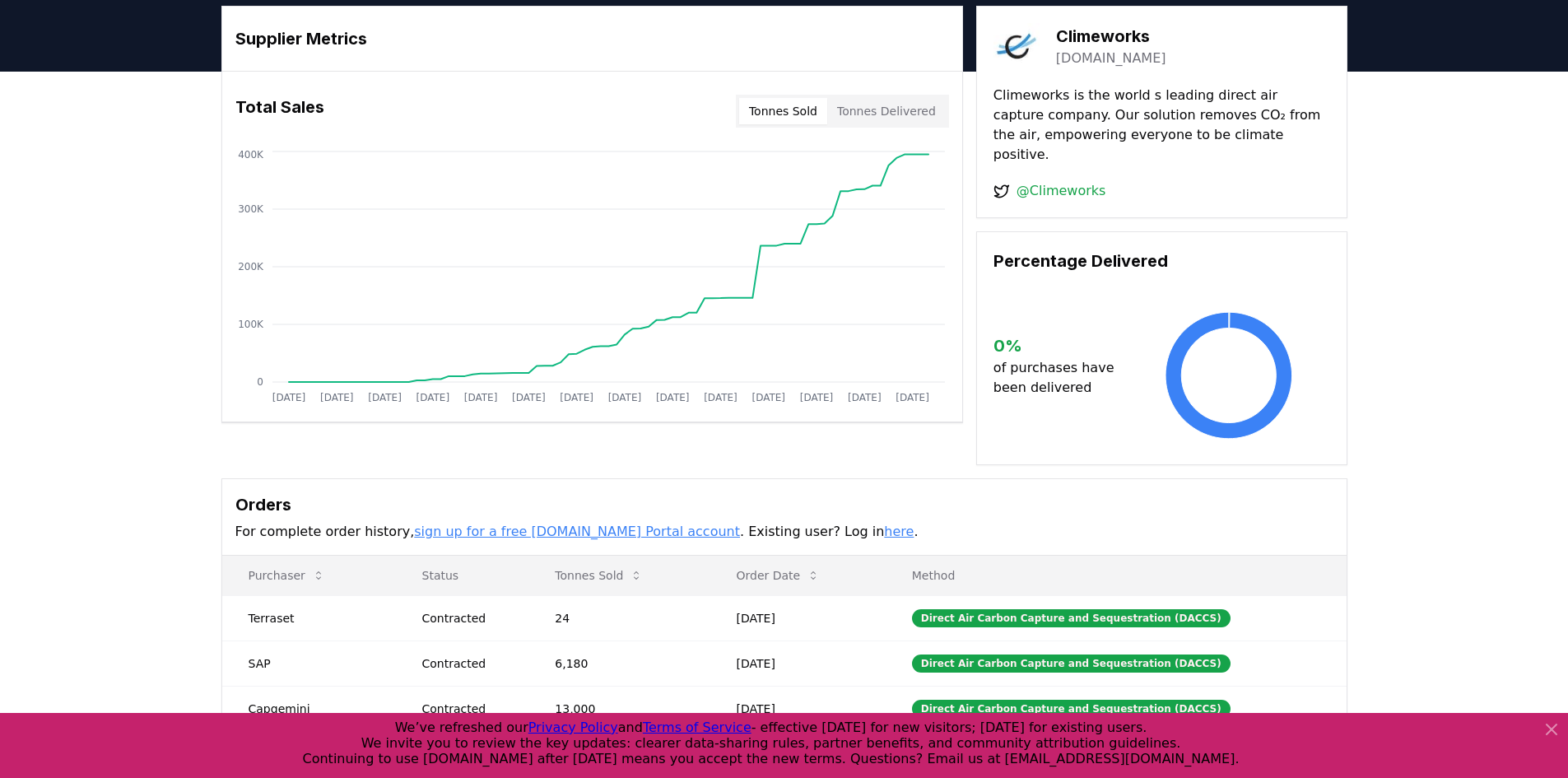
scroll to position [82, 0]
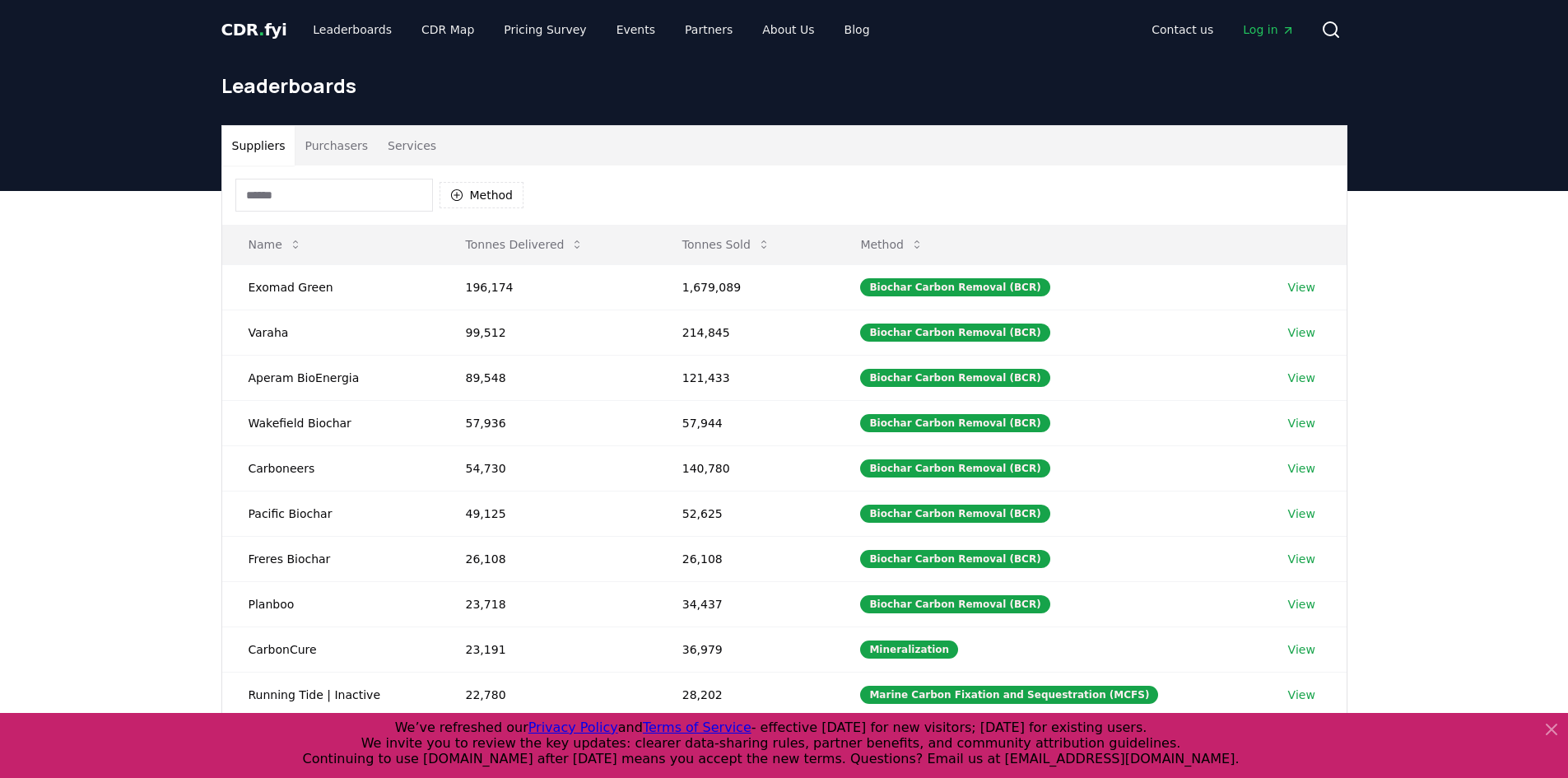
click at [341, 145] on button "Purchasers" at bounding box center [336, 145] width 83 height 40
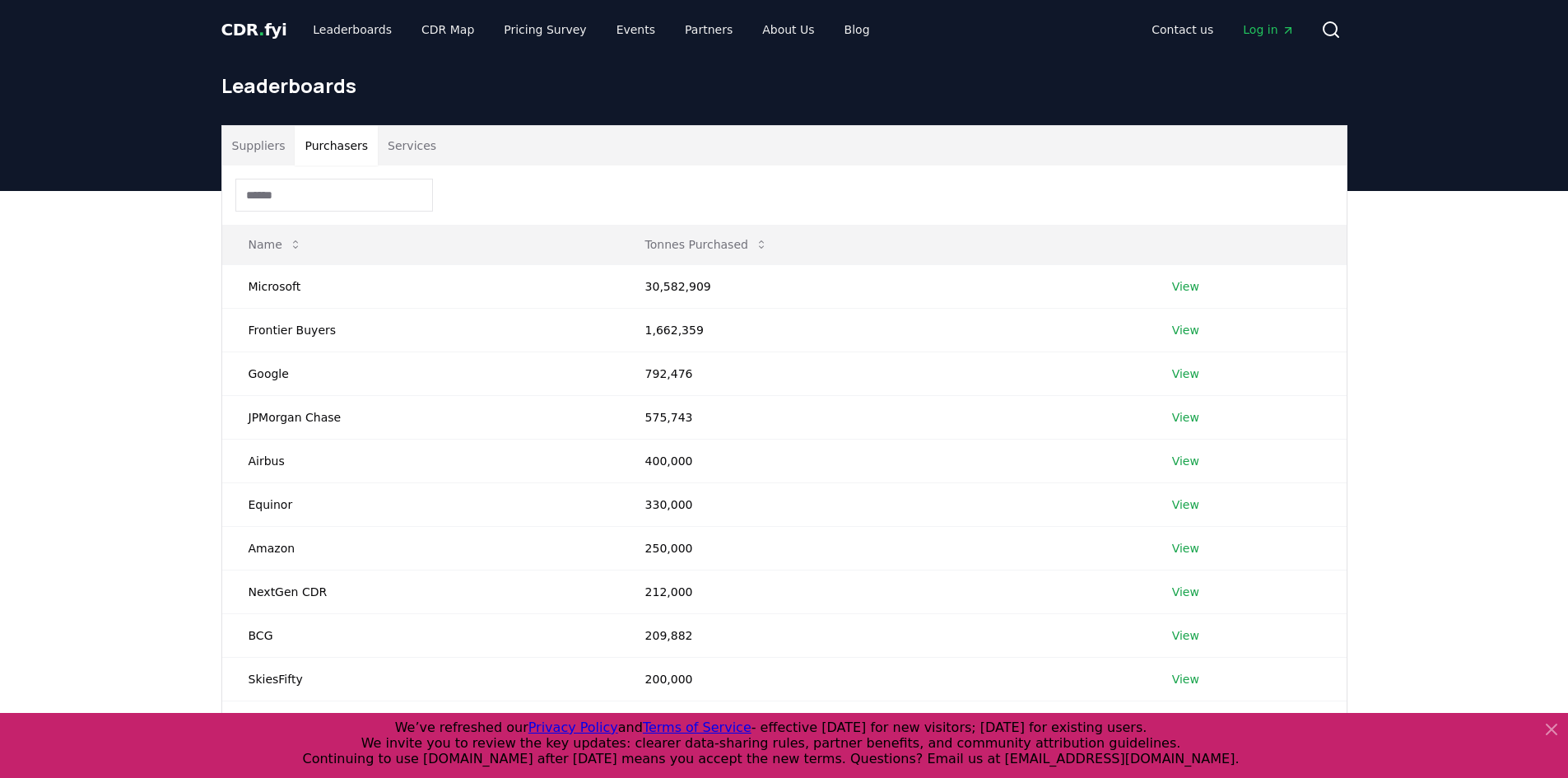
click at [274, 141] on button "Suppliers" at bounding box center [258, 145] width 73 height 40
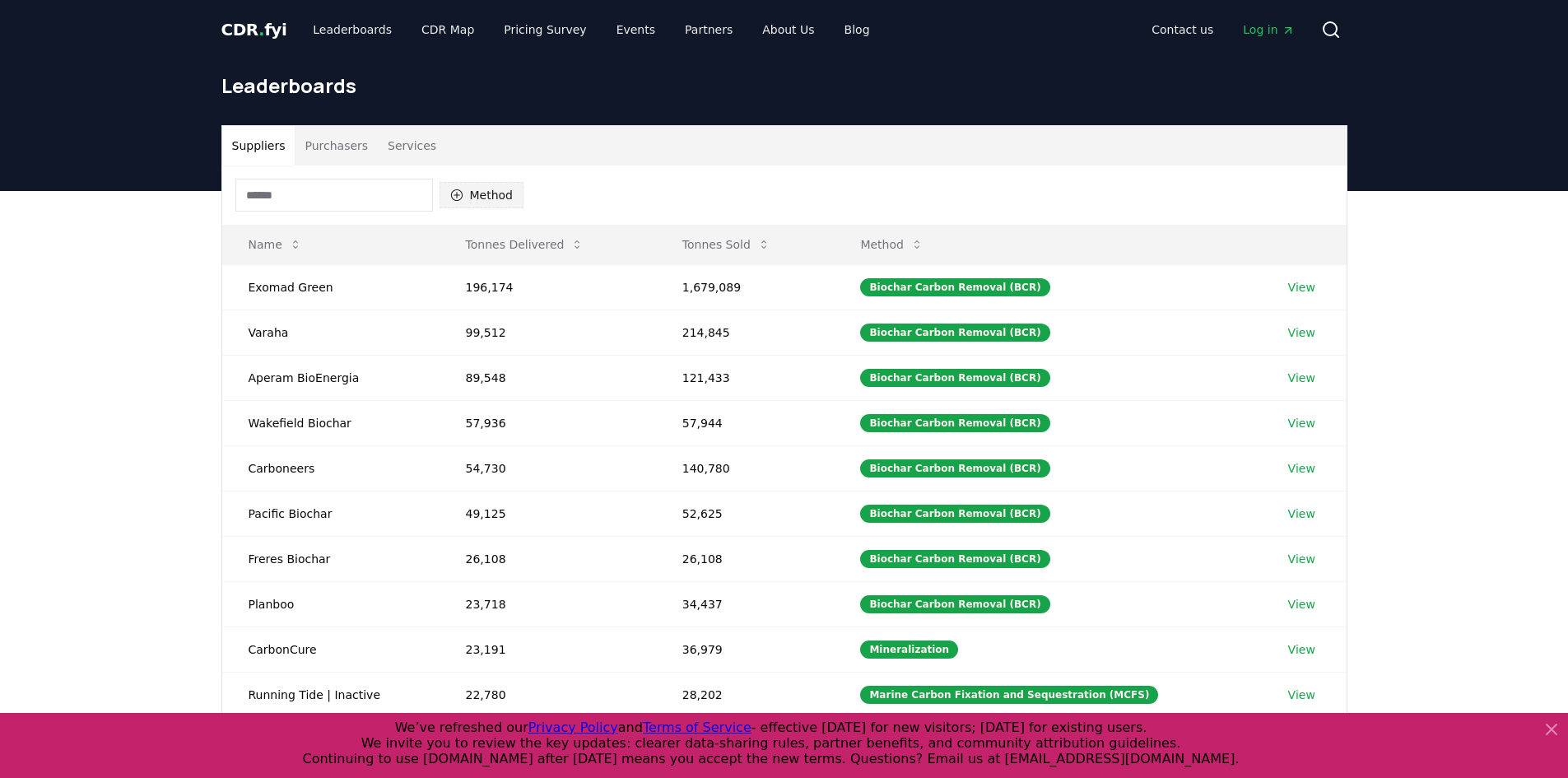
click at [489, 204] on button "Method" at bounding box center [482, 196] width 85 height 27
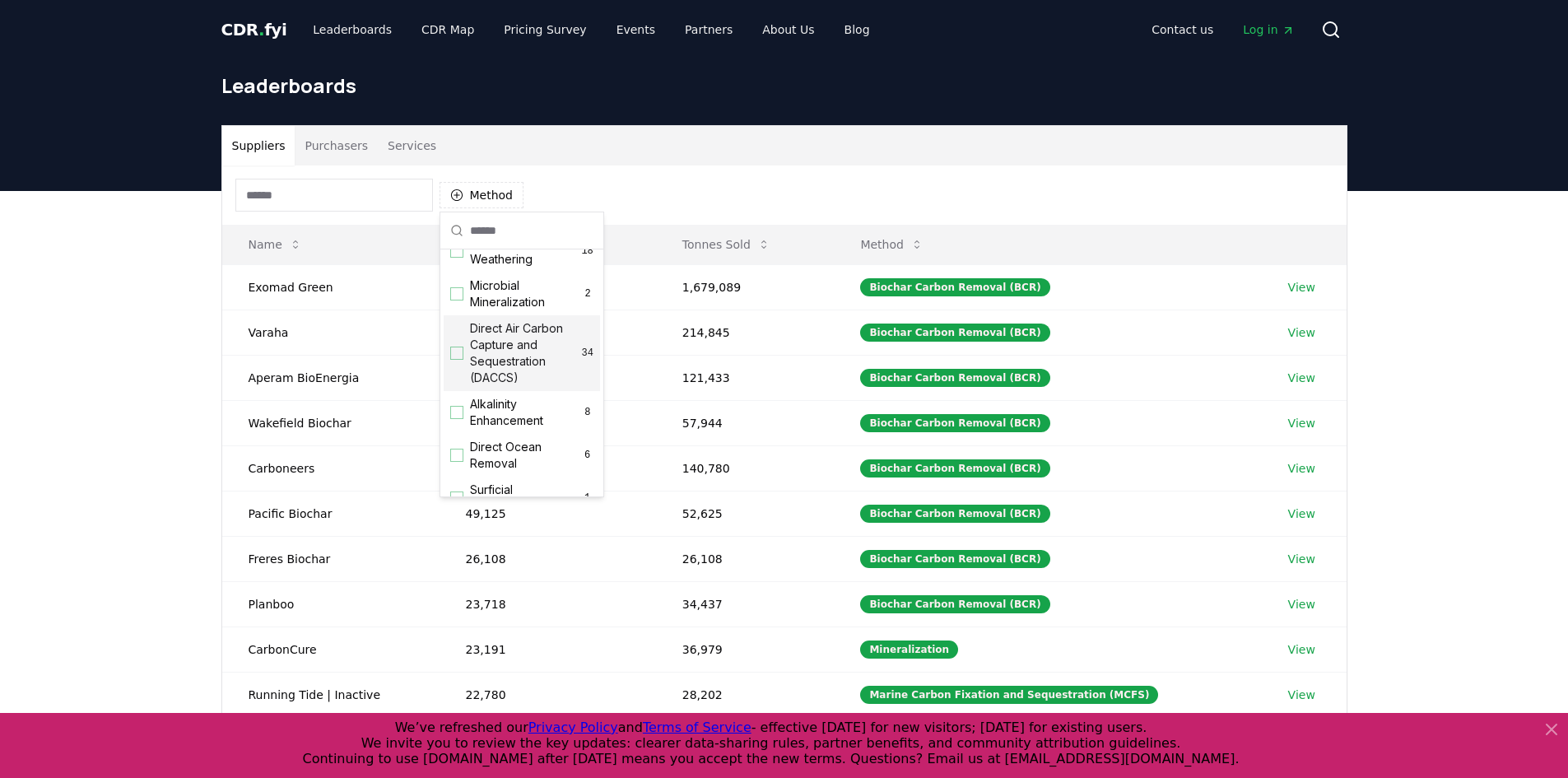
click at [472, 364] on span "Direct Air Carbon Capture and Sequestration (DACCS)" at bounding box center [526, 353] width 112 height 65
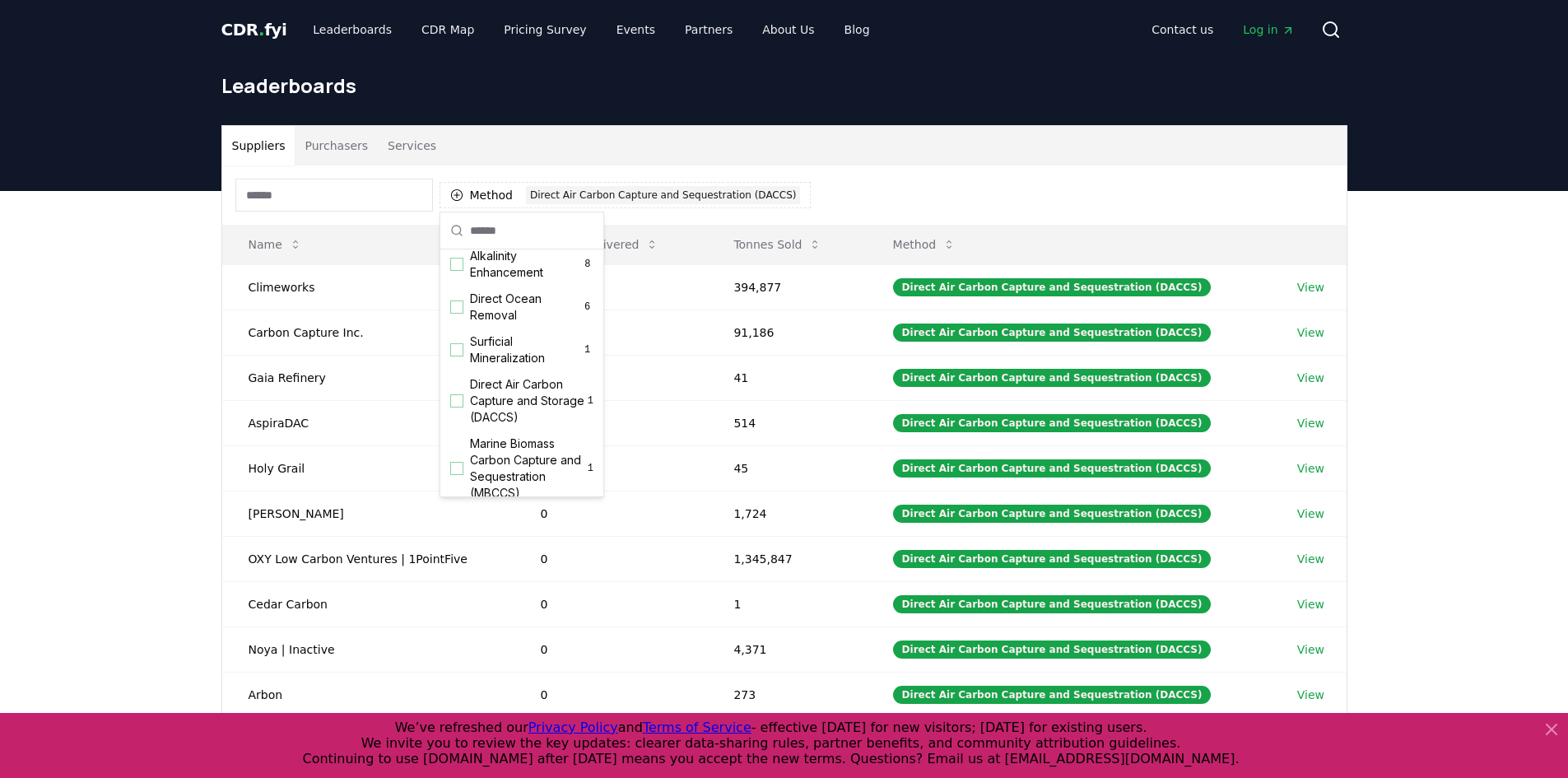
scroll to position [494, 0]
click at [500, 409] on span "Direct Air Carbon Capture and Storage (DACCS)" at bounding box center [528, 384] width 118 height 50
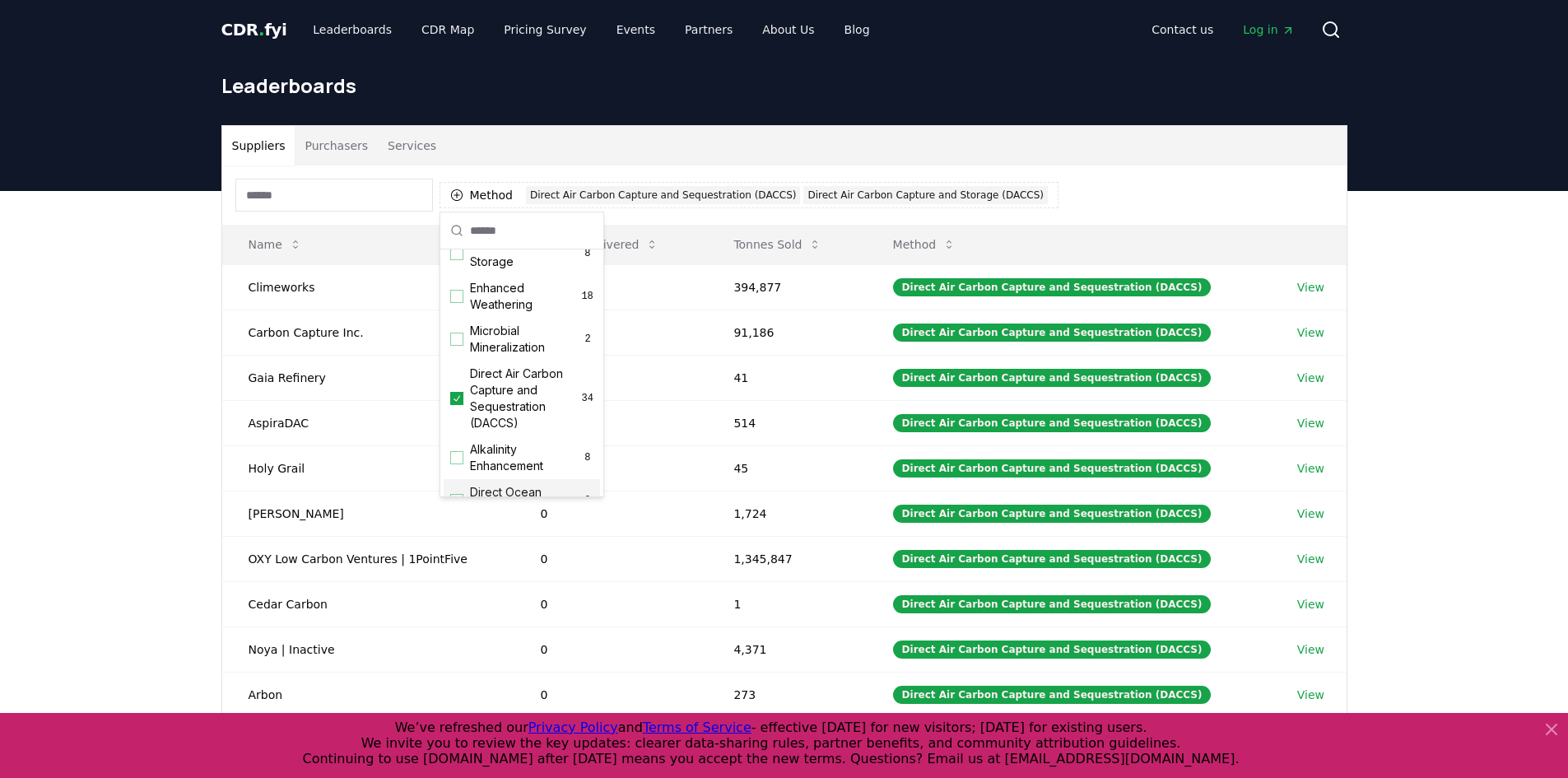
scroll to position [247, 0]
click at [1065, 240] on th "Method" at bounding box center [1068, 244] width 404 height 40
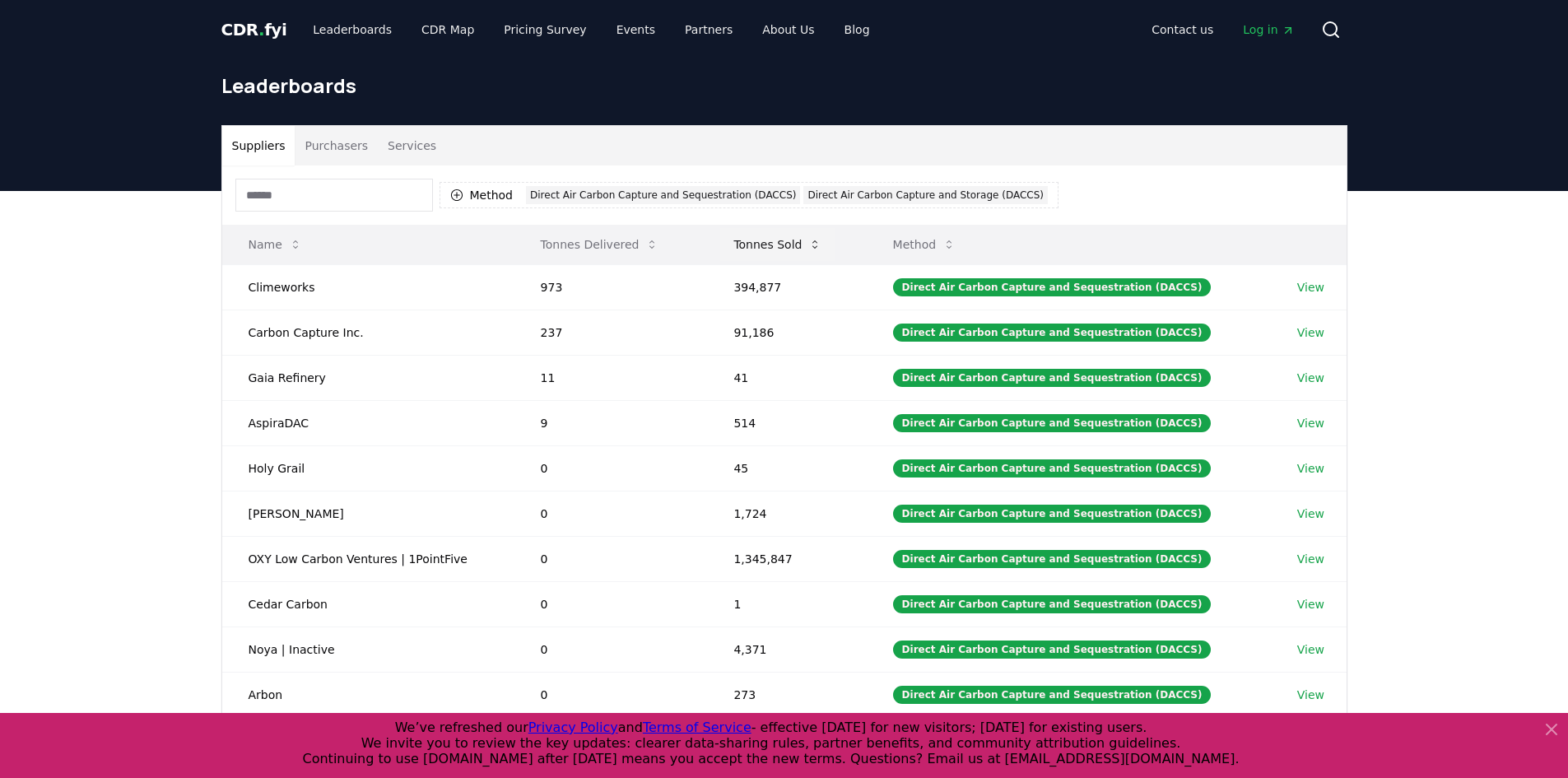
click at [782, 244] on button "Tonnes Sold" at bounding box center [777, 244] width 114 height 33
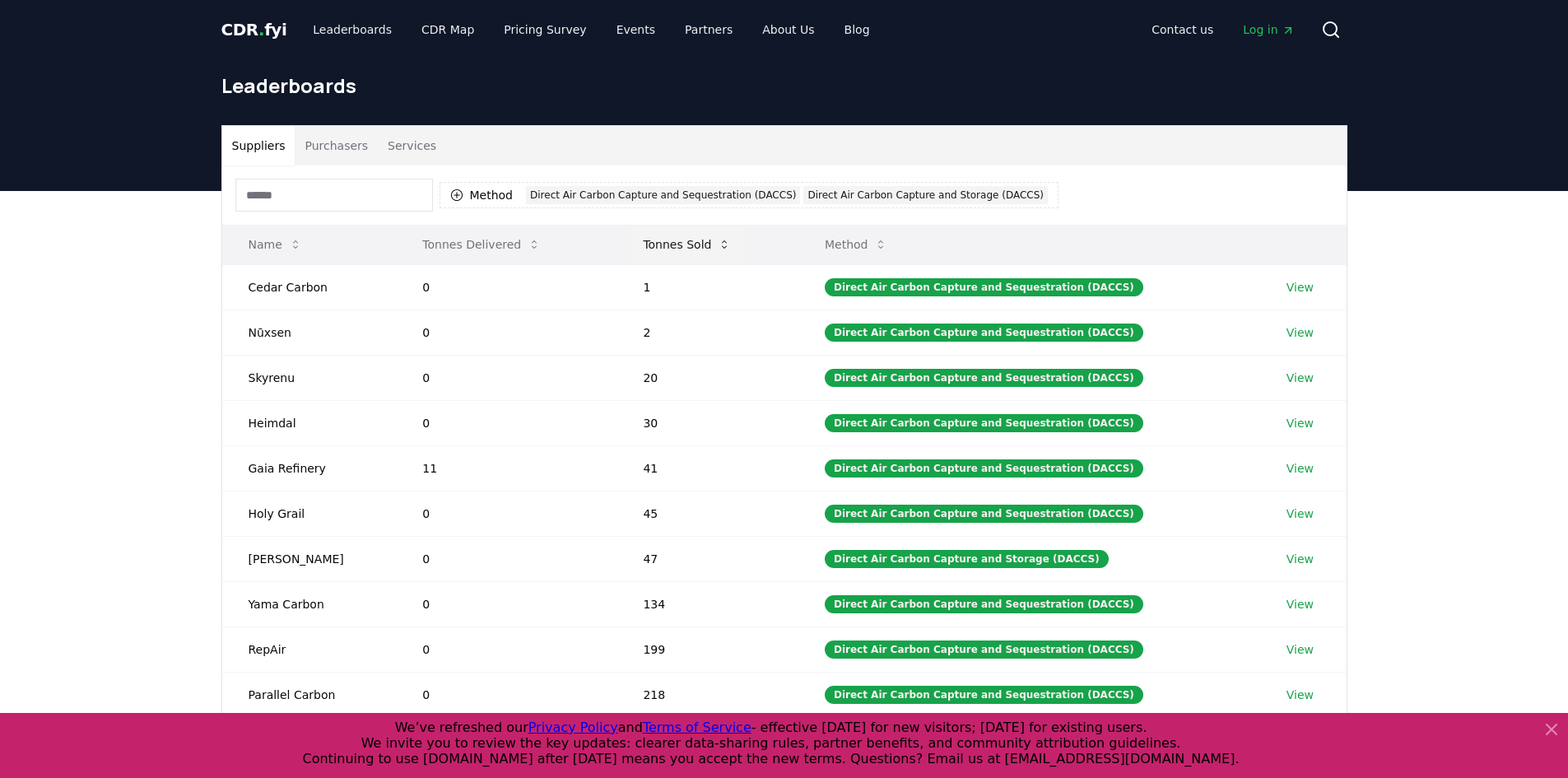
click at [782, 244] on th "Tonnes Sold" at bounding box center [708, 244] width 182 height 40
click at [653, 246] on button "Tonnes Sold" at bounding box center [687, 244] width 114 height 33
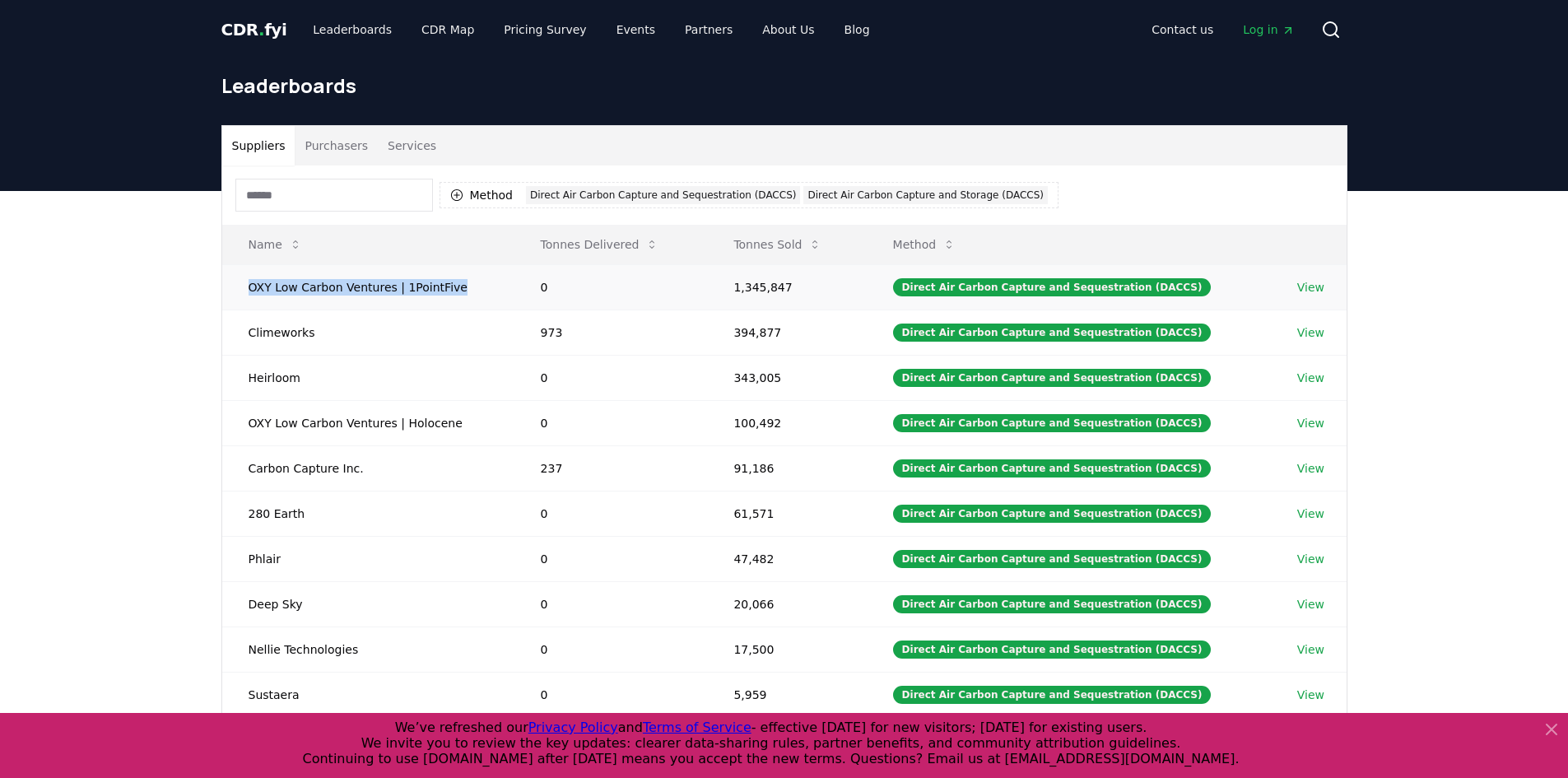
drag, startPoint x: 461, startPoint y: 289, endPoint x: 222, endPoint y: 281, distance: 239.1
click at [222, 281] on td "OXY Low Carbon Ventures | 1PointFive" at bounding box center [368, 287] width 292 height 45
drag, startPoint x: 335, startPoint y: 377, endPoint x: 226, endPoint y: 374, distance: 109.0
click at [226, 374] on td "Heirloom" at bounding box center [368, 377] width 292 height 45
drag, startPoint x: 427, startPoint y: 422, endPoint x: 245, endPoint y: 422, distance: 182.0
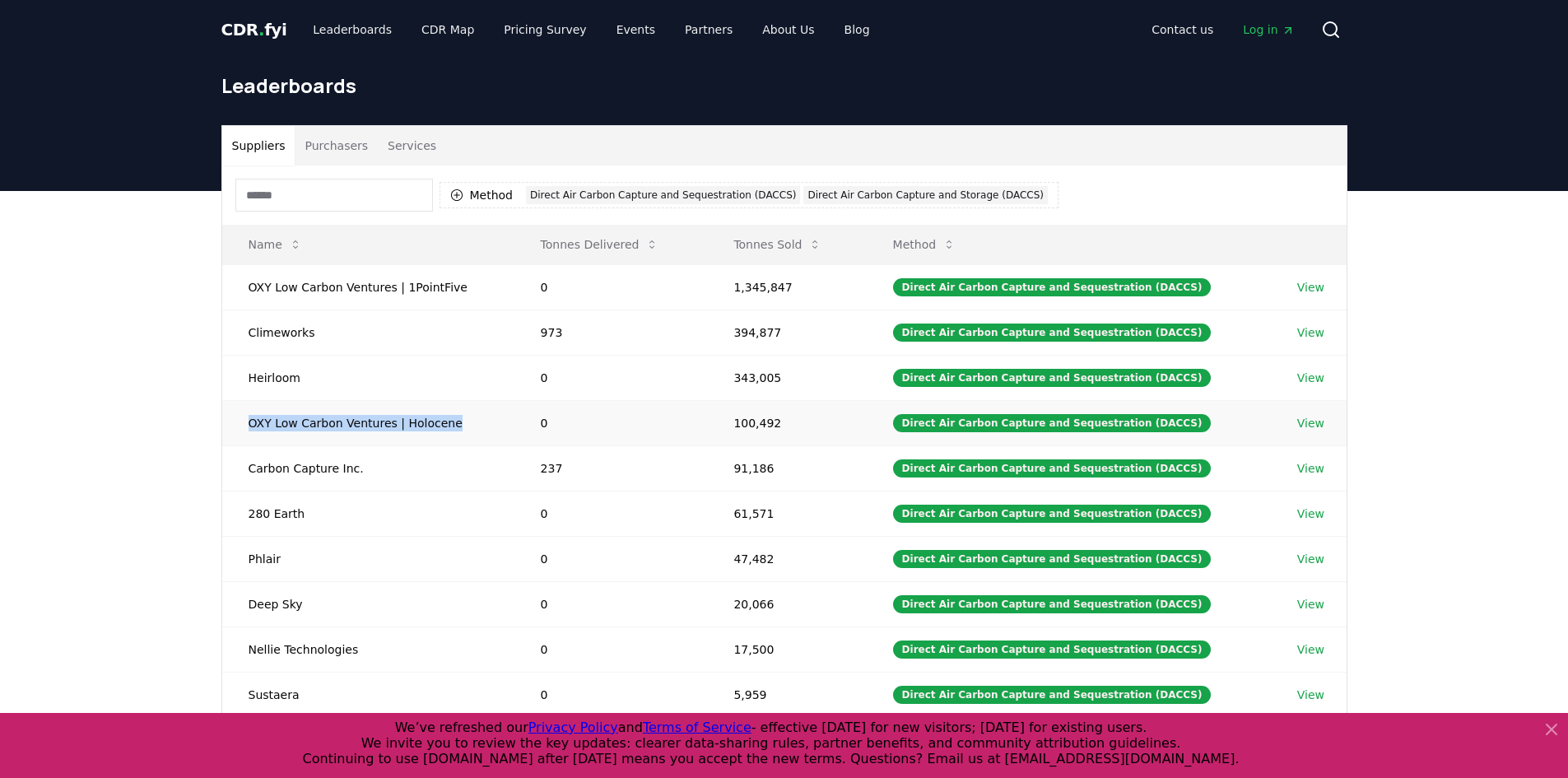
click at [245, 422] on td "OXY Low Carbon Ventures | Holocene" at bounding box center [368, 422] width 292 height 45
drag, startPoint x: 788, startPoint y: 381, endPoint x: 740, endPoint y: 383, distance: 48.0
click at [740, 383] on td "343,005" at bounding box center [787, 377] width 159 height 45
drag, startPoint x: 788, startPoint y: 420, endPoint x: 696, endPoint y: 414, distance: 92.2
click at [696, 414] on tr "OXY Low Carbon Ventures | Holocene 0 100,492 Direct Air Carbon Capture and Sequ…" at bounding box center [784, 422] width 1125 height 45
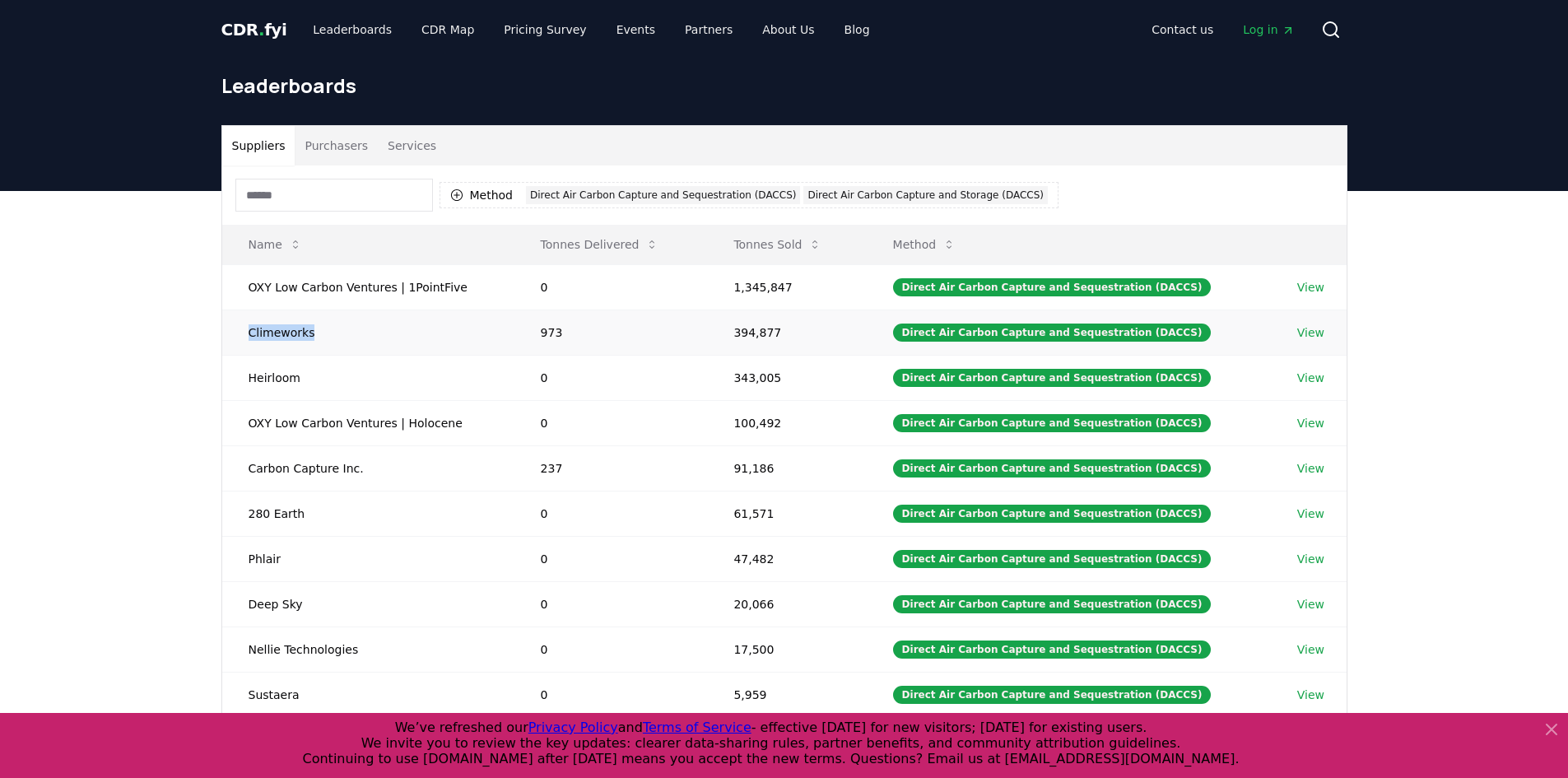
drag, startPoint x: 350, startPoint y: 335, endPoint x: 227, endPoint y: 335, distance: 123.0
click at [227, 335] on td "Climeworks" at bounding box center [368, 332] width 292 height 45
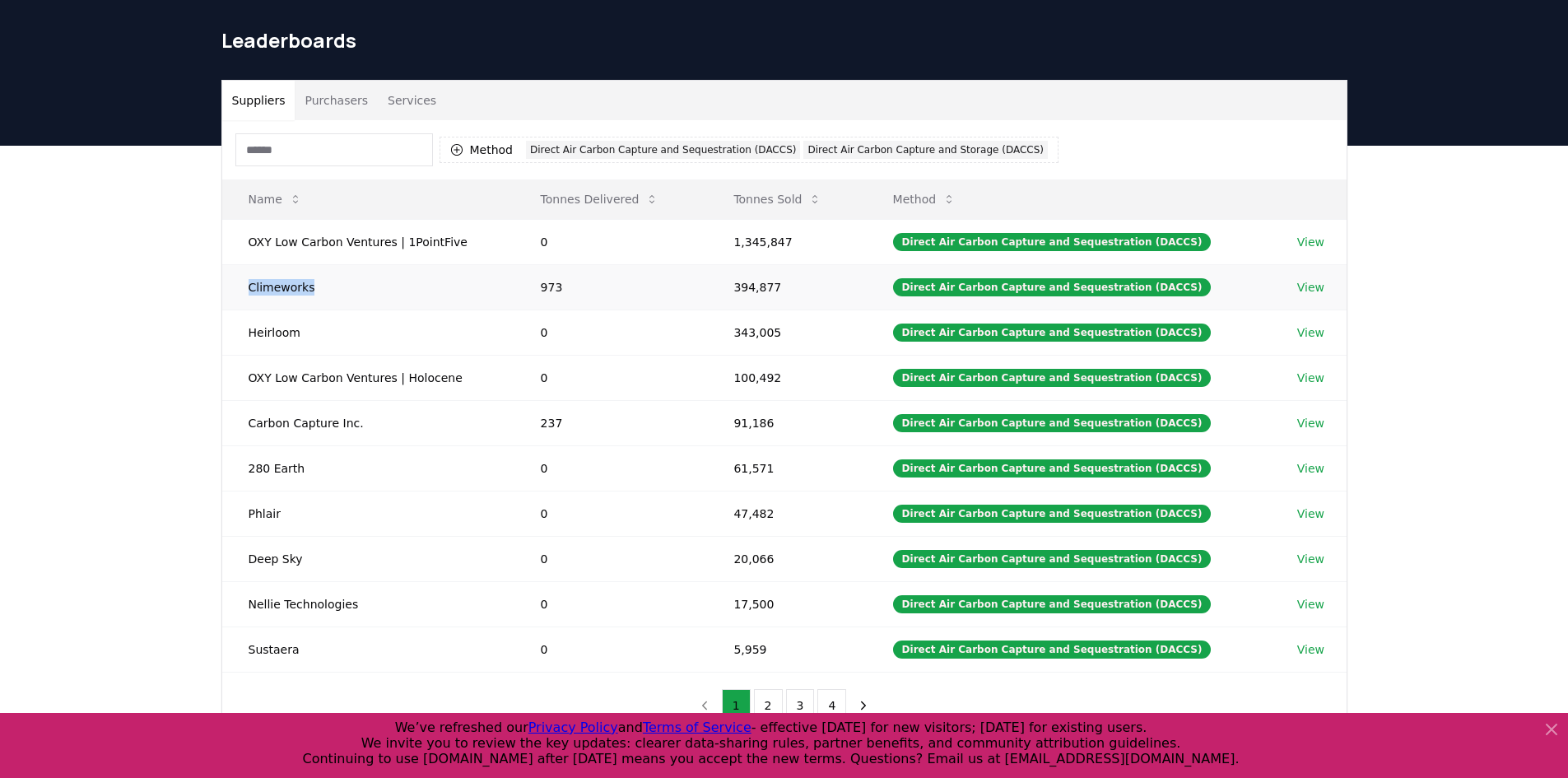
scroll to position [82, 0]
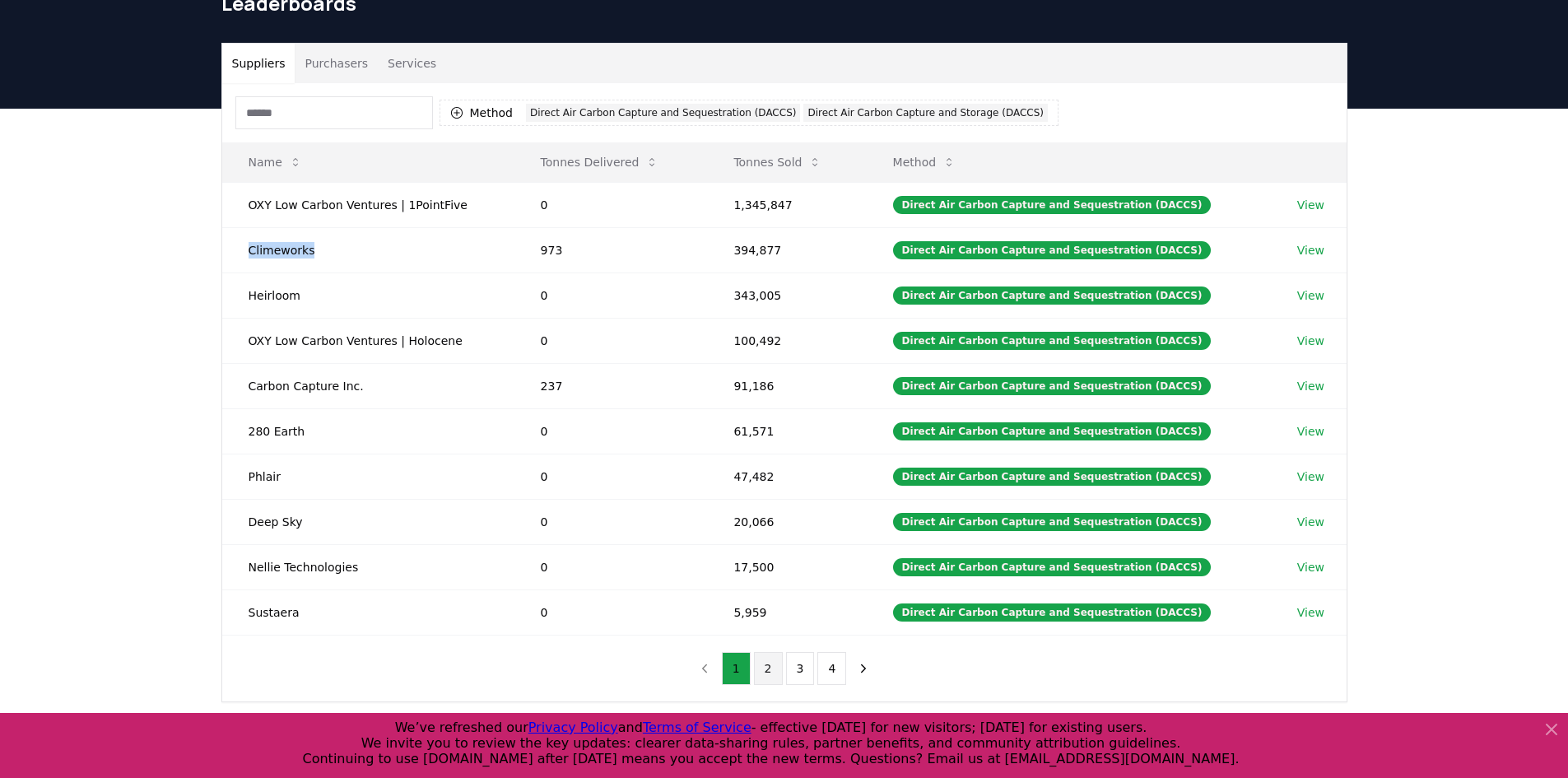
click at [773, 666] on button "2" at bounding box center [768, 668] width 29 height 33
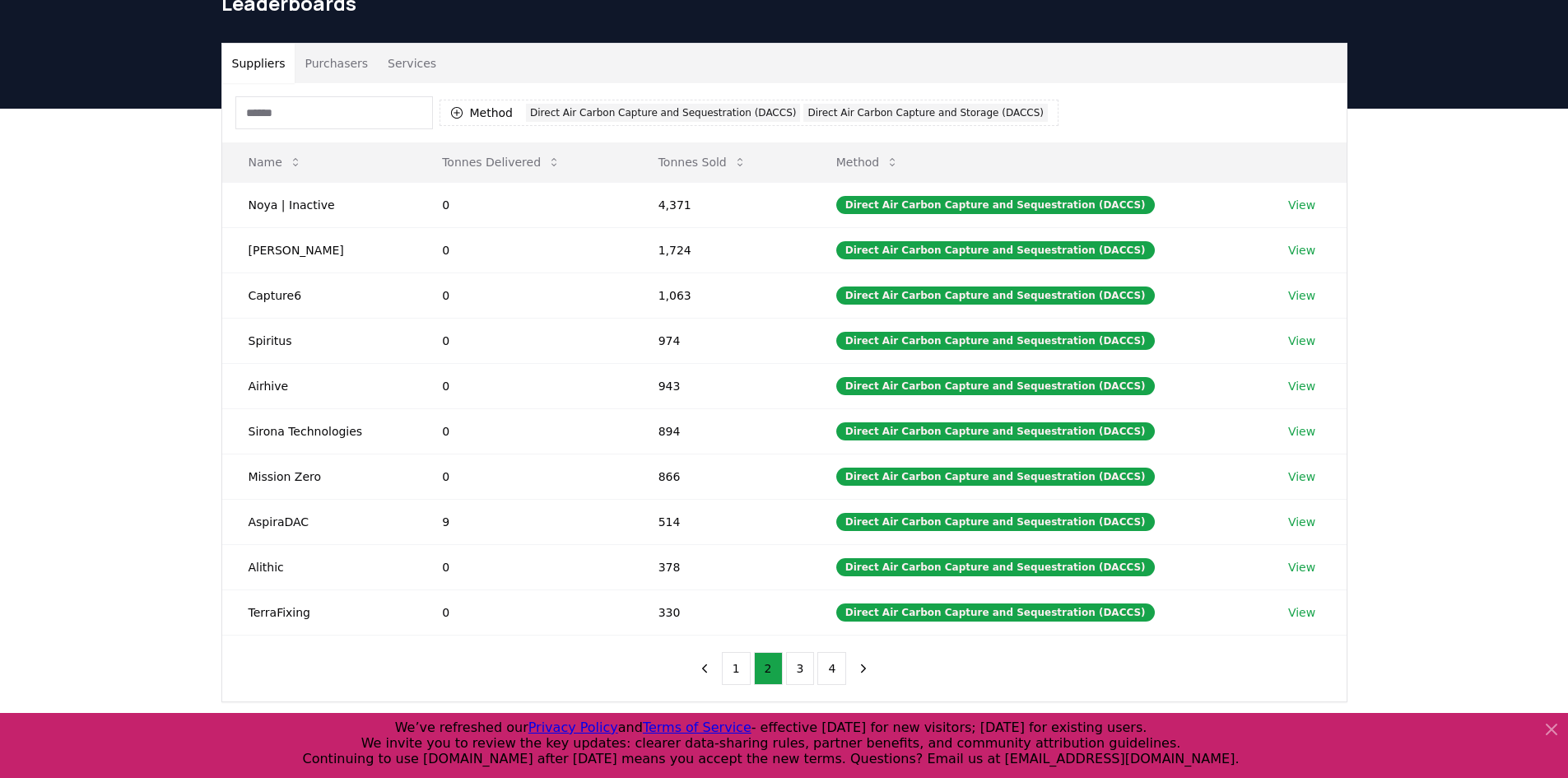
click at [782, 670] on ul "1 2 3 4" at bounding box center [784, 668] width 125 height 33
click at [789, 671] on button "3" at bounding box center [800, 668] width 29 height 33
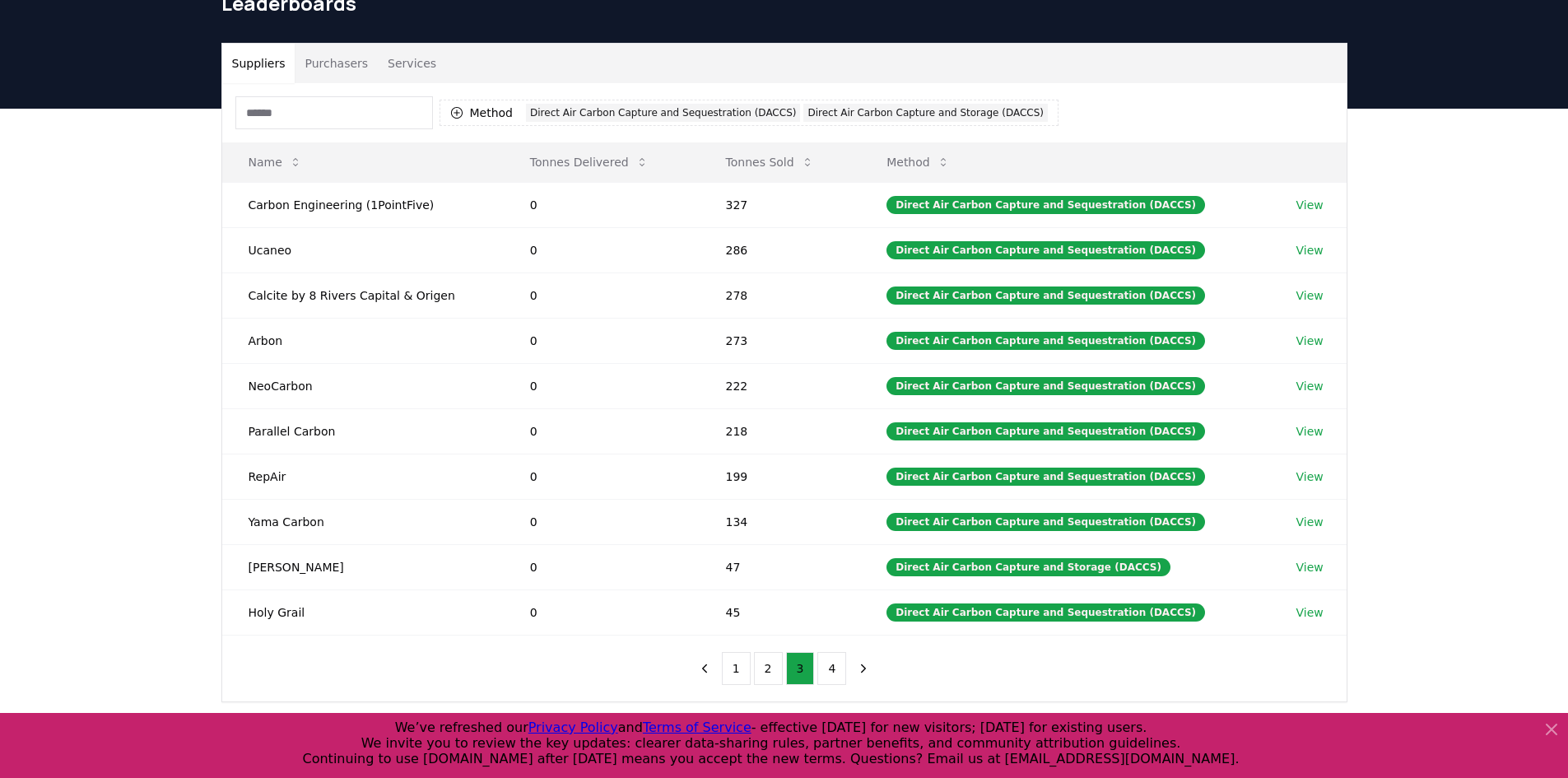
click at [845, 664] on nav "1 2 3 4" at bounding box center [784, 668] width 188 height 33
click at [830, 664] on button "4" at bounding box center [832, 668] width 29 height 33
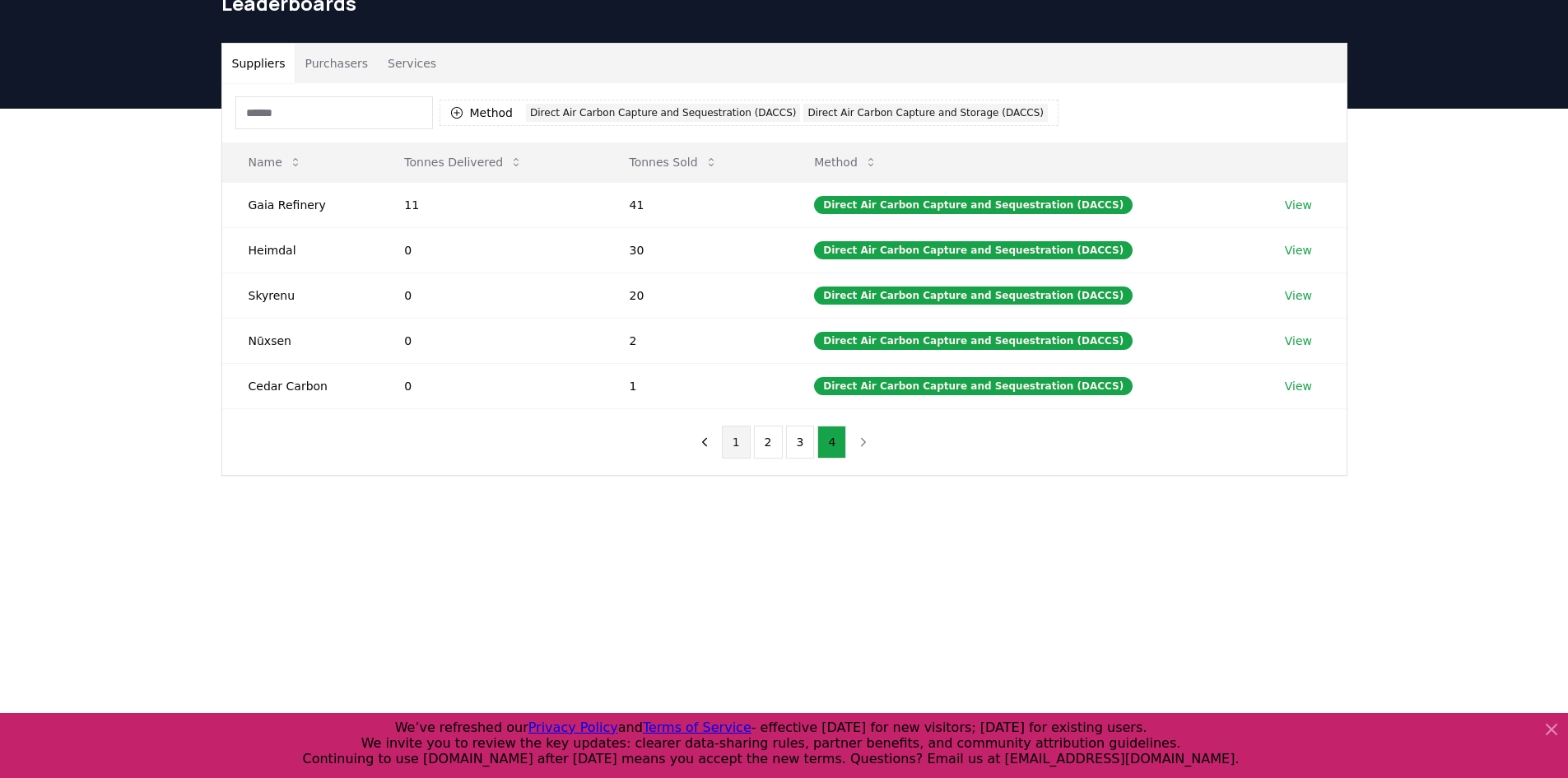
click at [734, 451] on button "1" at bounding box center [736, 442] width 29 height 33
